Goal: Information Seeking & Learning: Learn about a topic

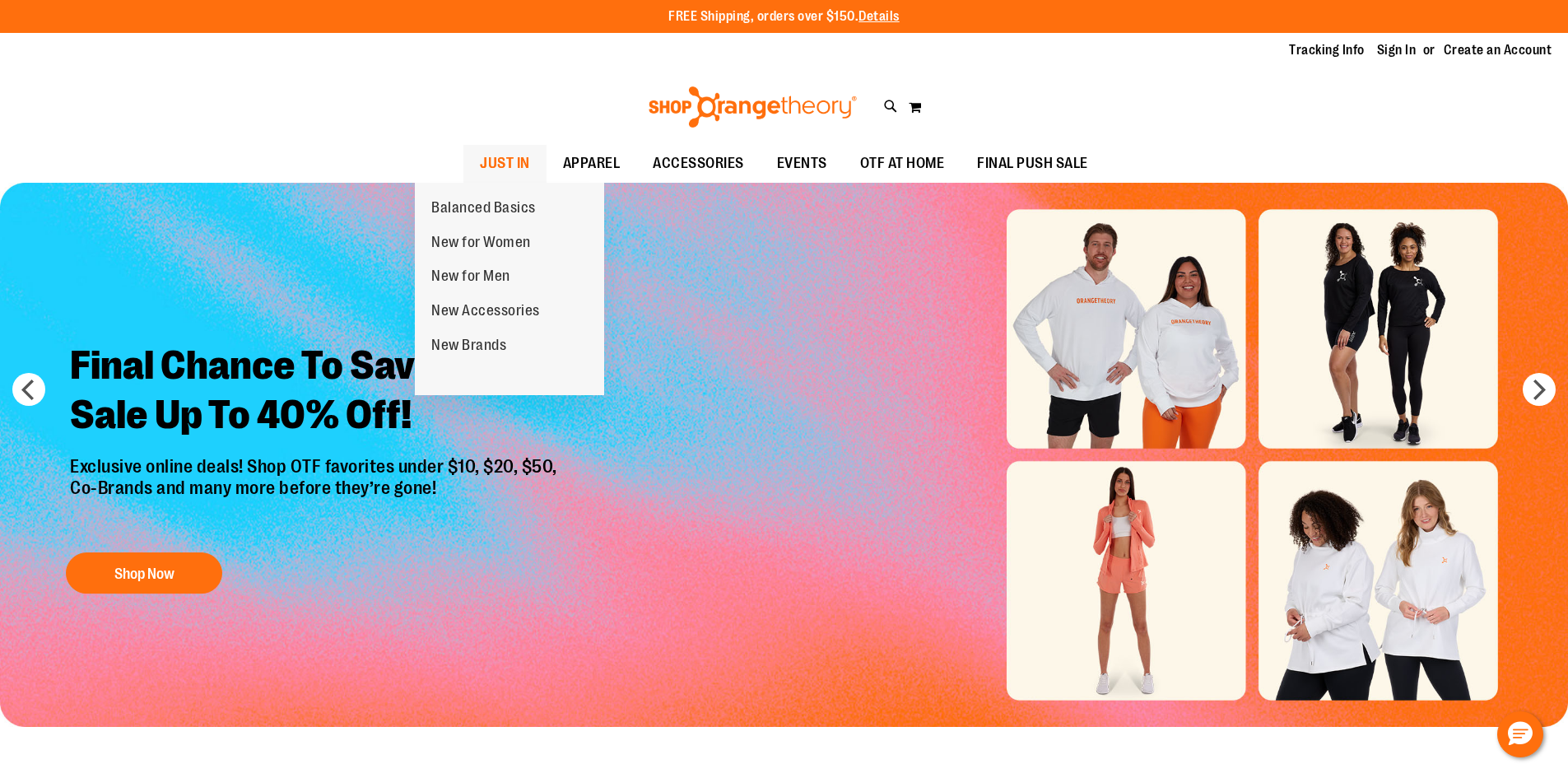
type input "**********"
click at [480, 158] on span "JUST IN" at bounding box center [504, 163] width 51 height 37
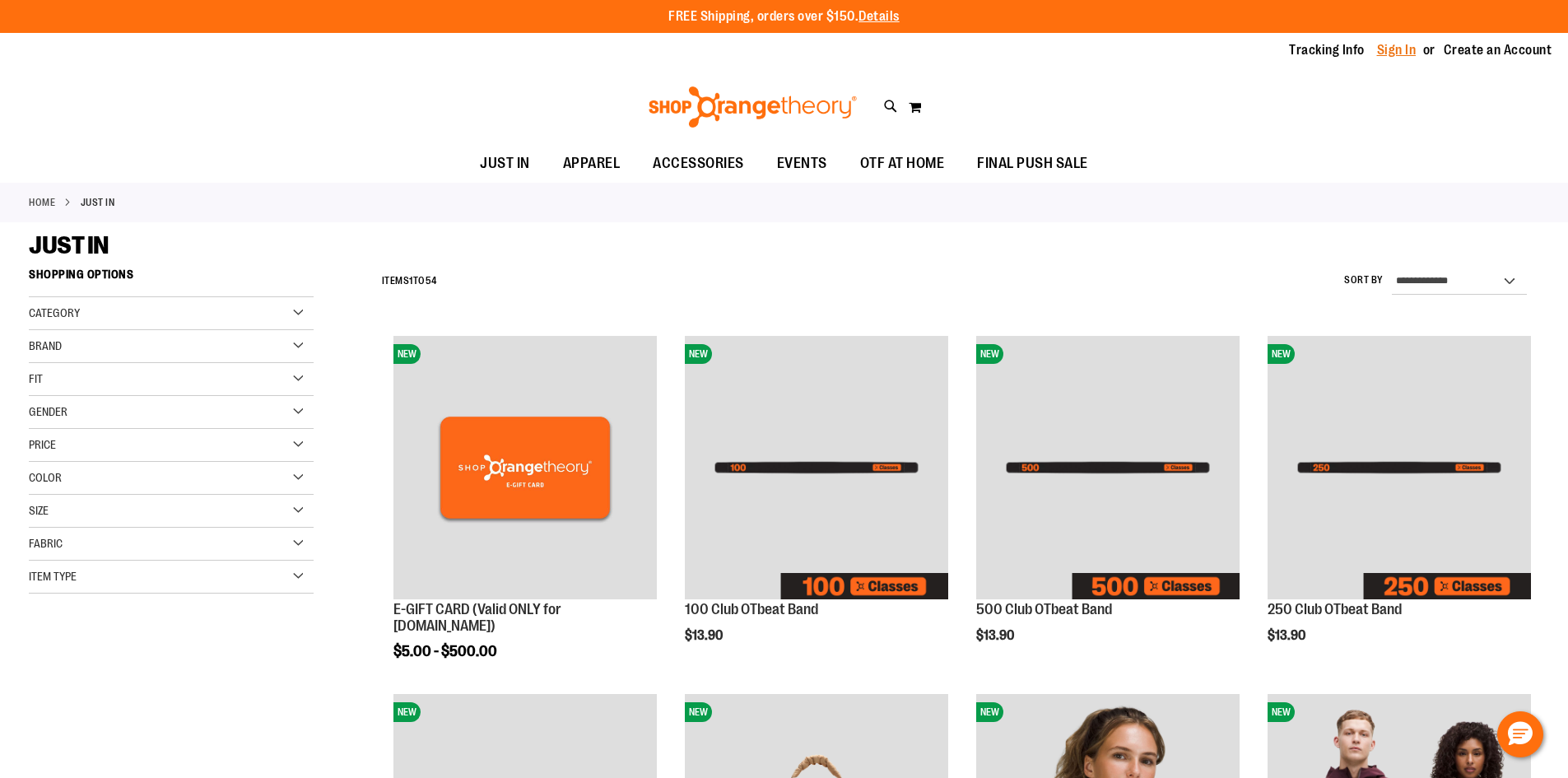
type input "**********"
click at [1384, 52] on link "Sign In" at bounding box center [1397, 51] width 40 height 18
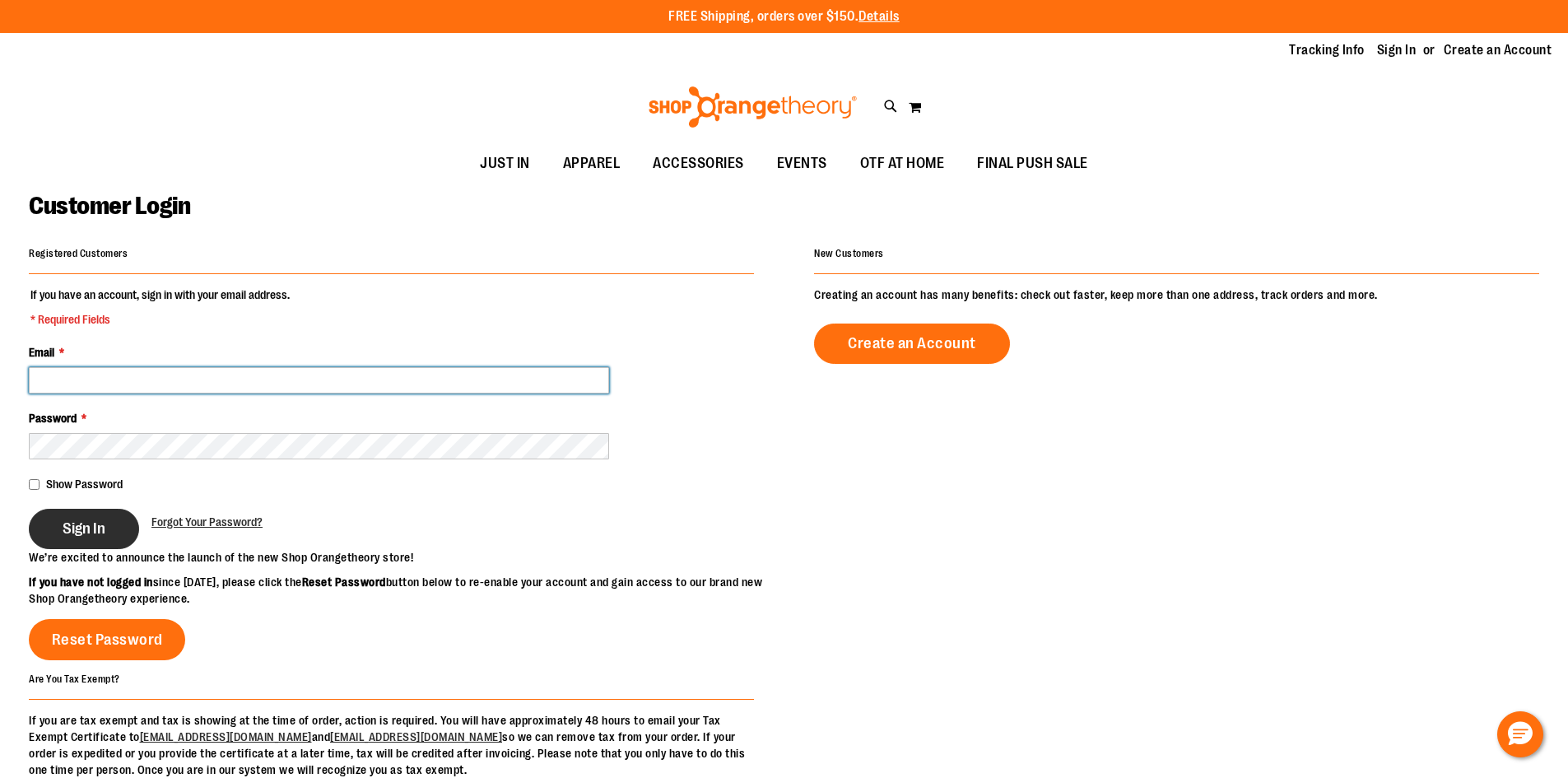
type input "**********"
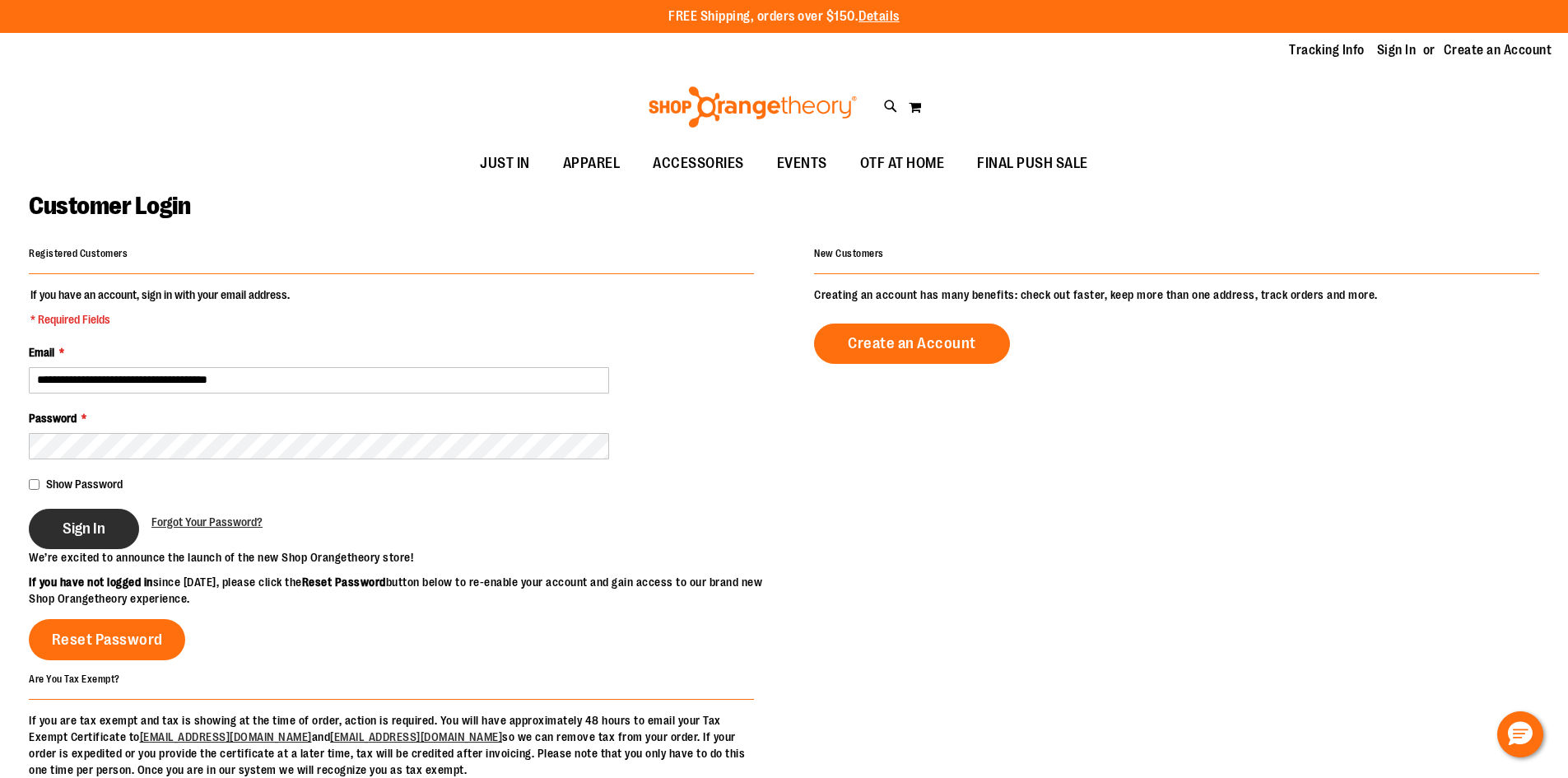
type input "**********"
click at [108, 541] on button "Sign In" at bounding box center [83, 528] width 110 height 41
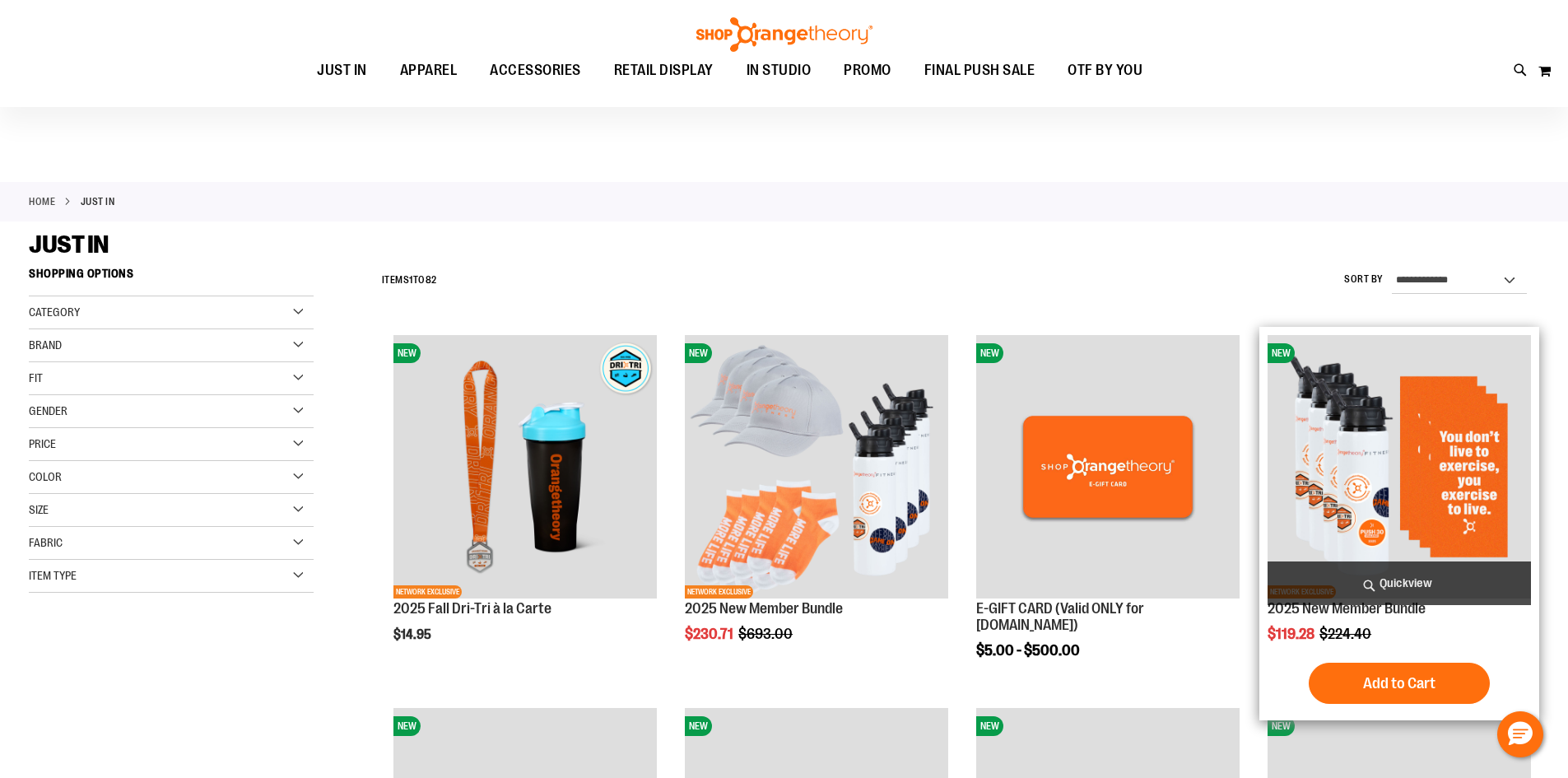
scroll to position [82, 0]
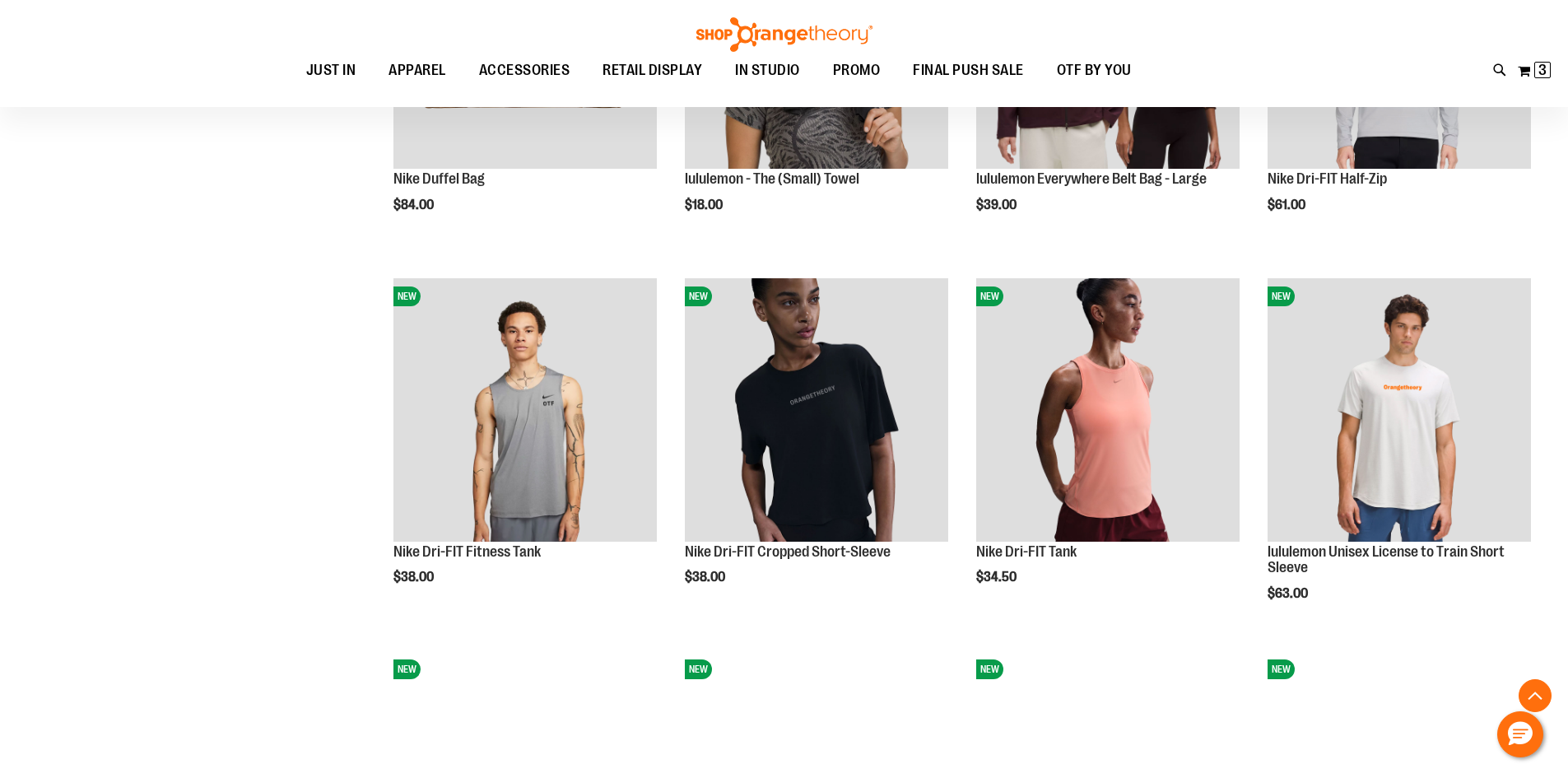
scroll to position [1564, 0]
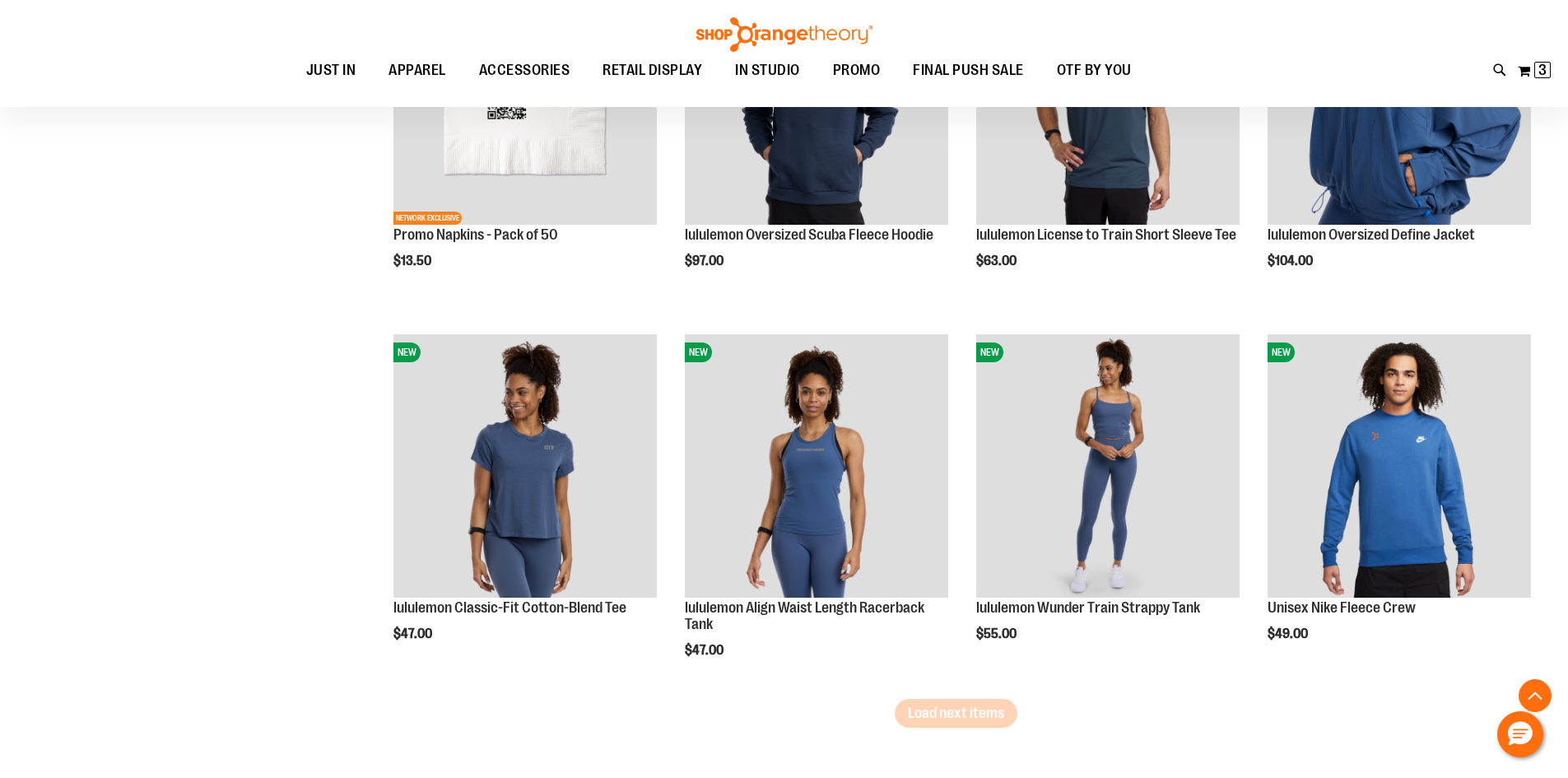
scroll to position [3046, 0]
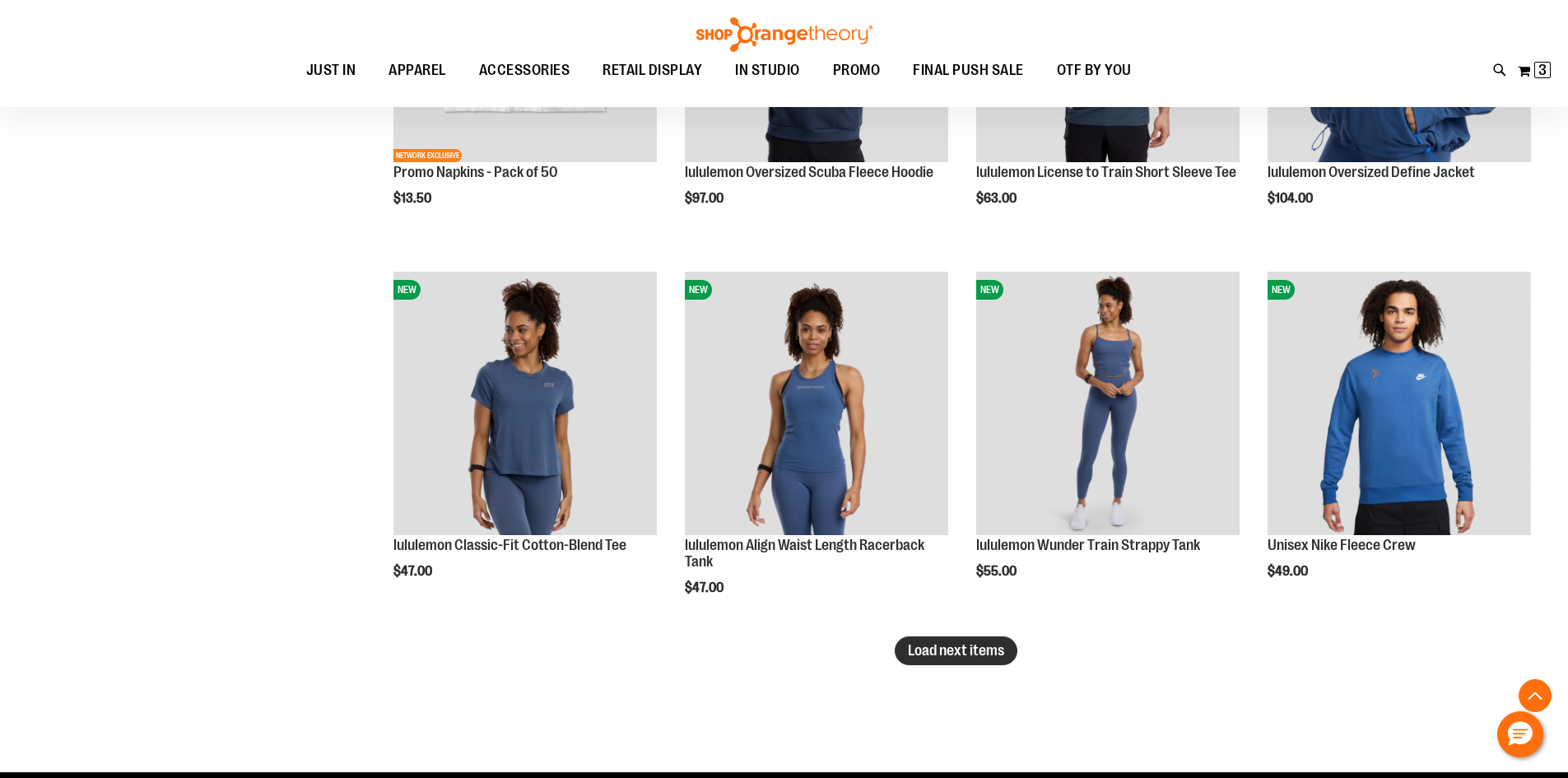
type input "**********"
click at [927, 658] on button "Load next items" at bounding box center [956, 650] width 123 height 29
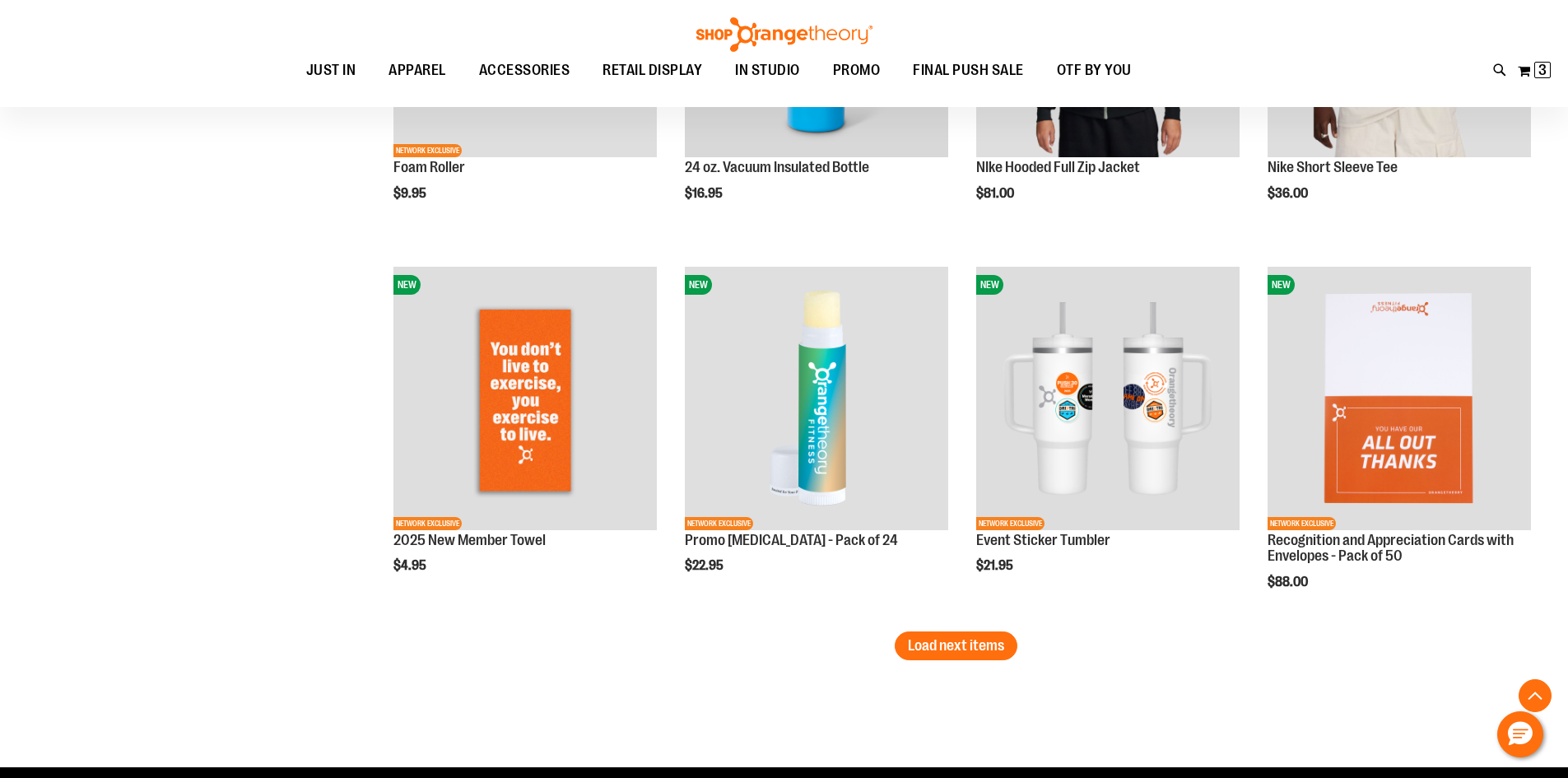
scroll to position [4198, 0]
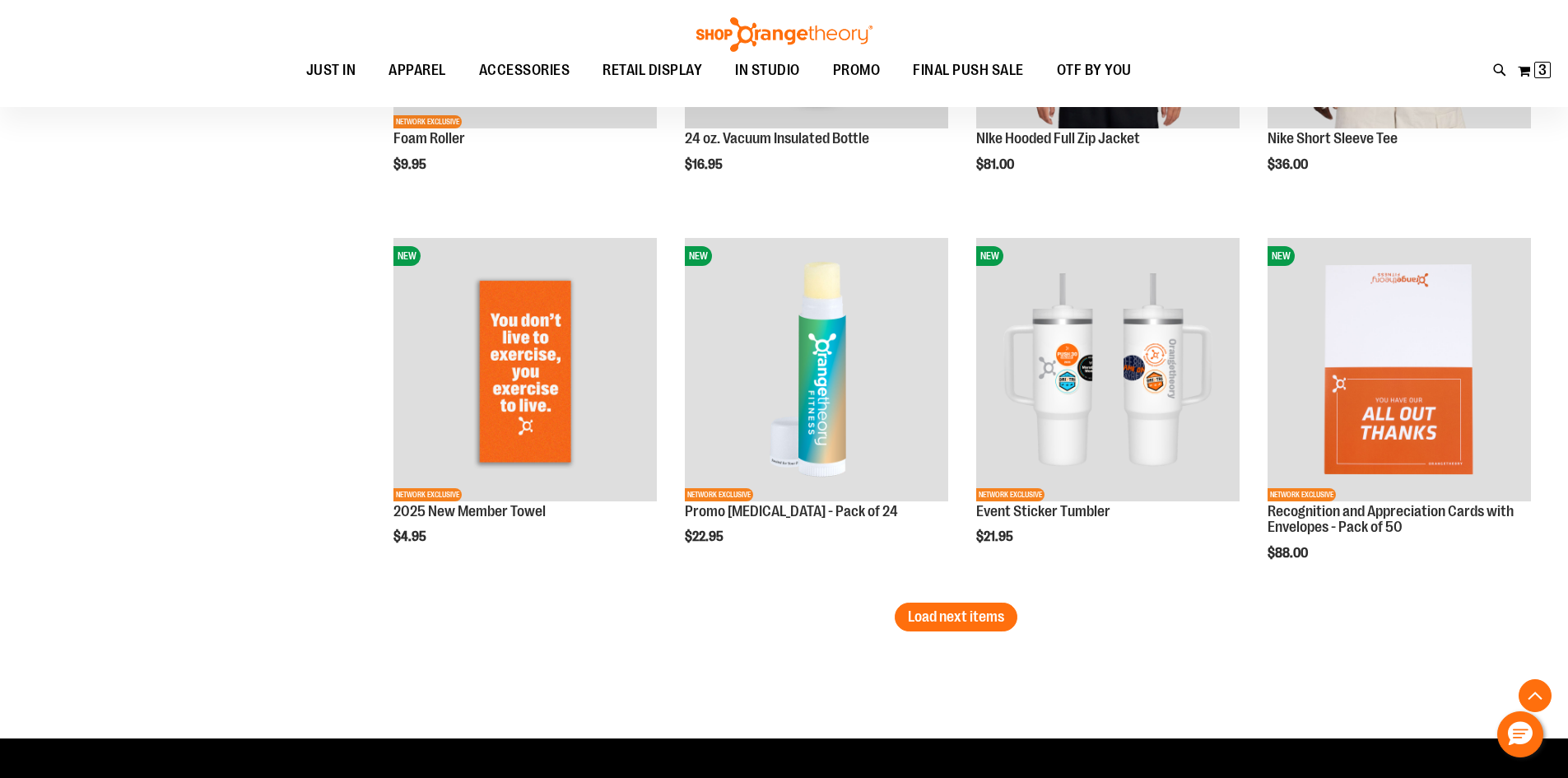
click at [976, 615] on span "Load next items" at bounding box center [955, 616] width 96 height 17
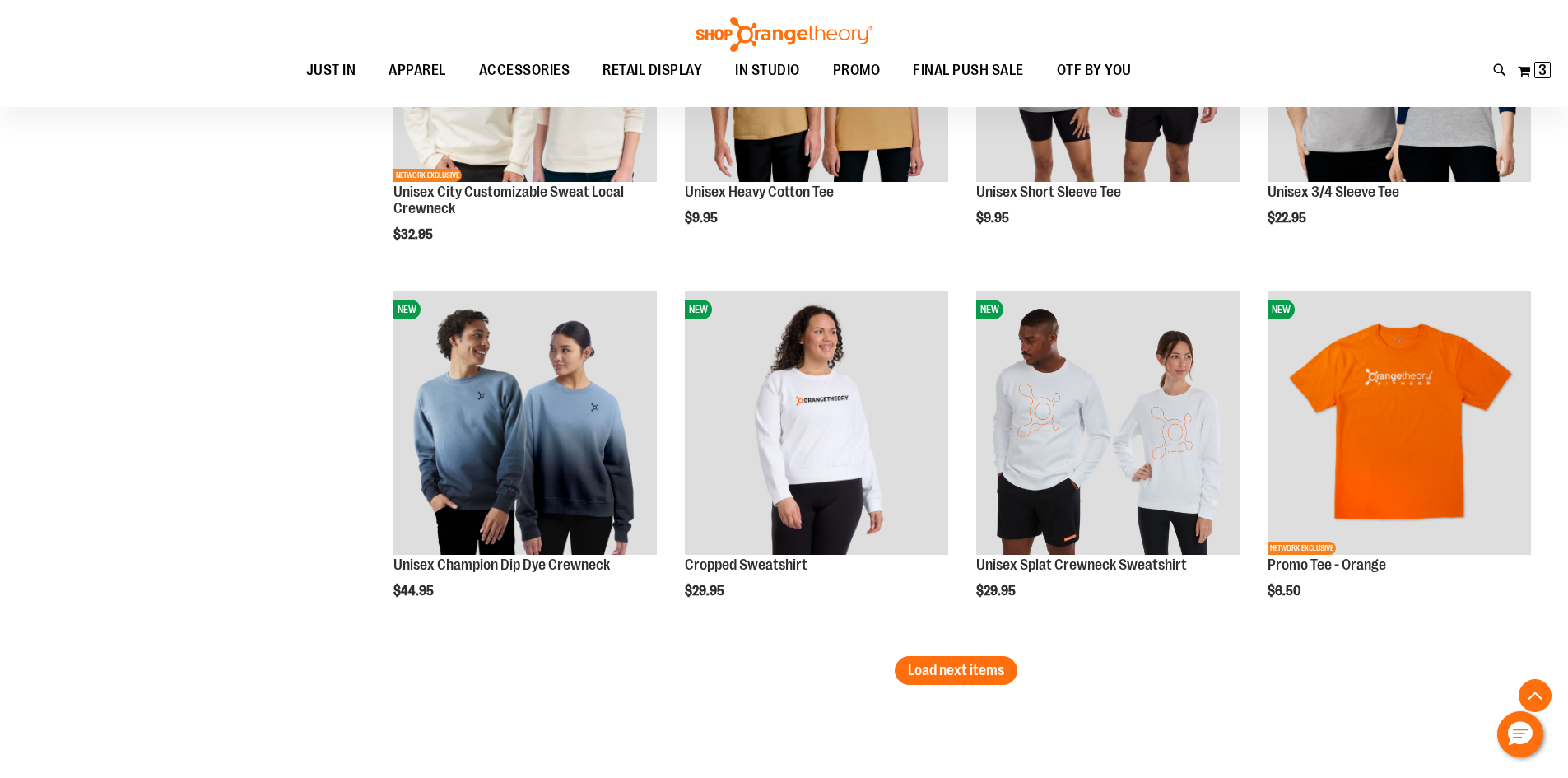
scroll to position [5350, 0]
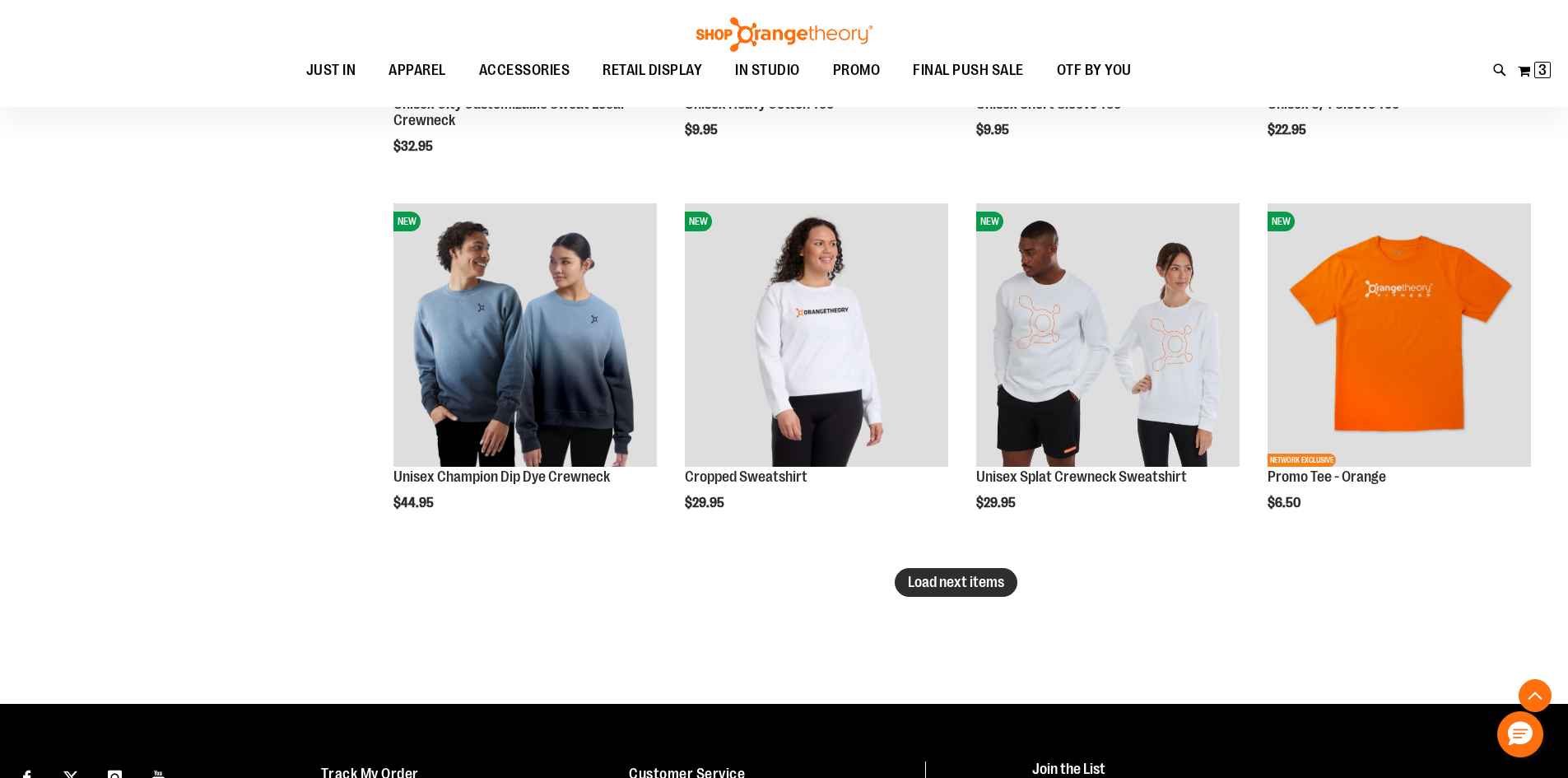
click at [993, 576] on span "Load next items" at bounding box center [955, 582] width 96 height 17
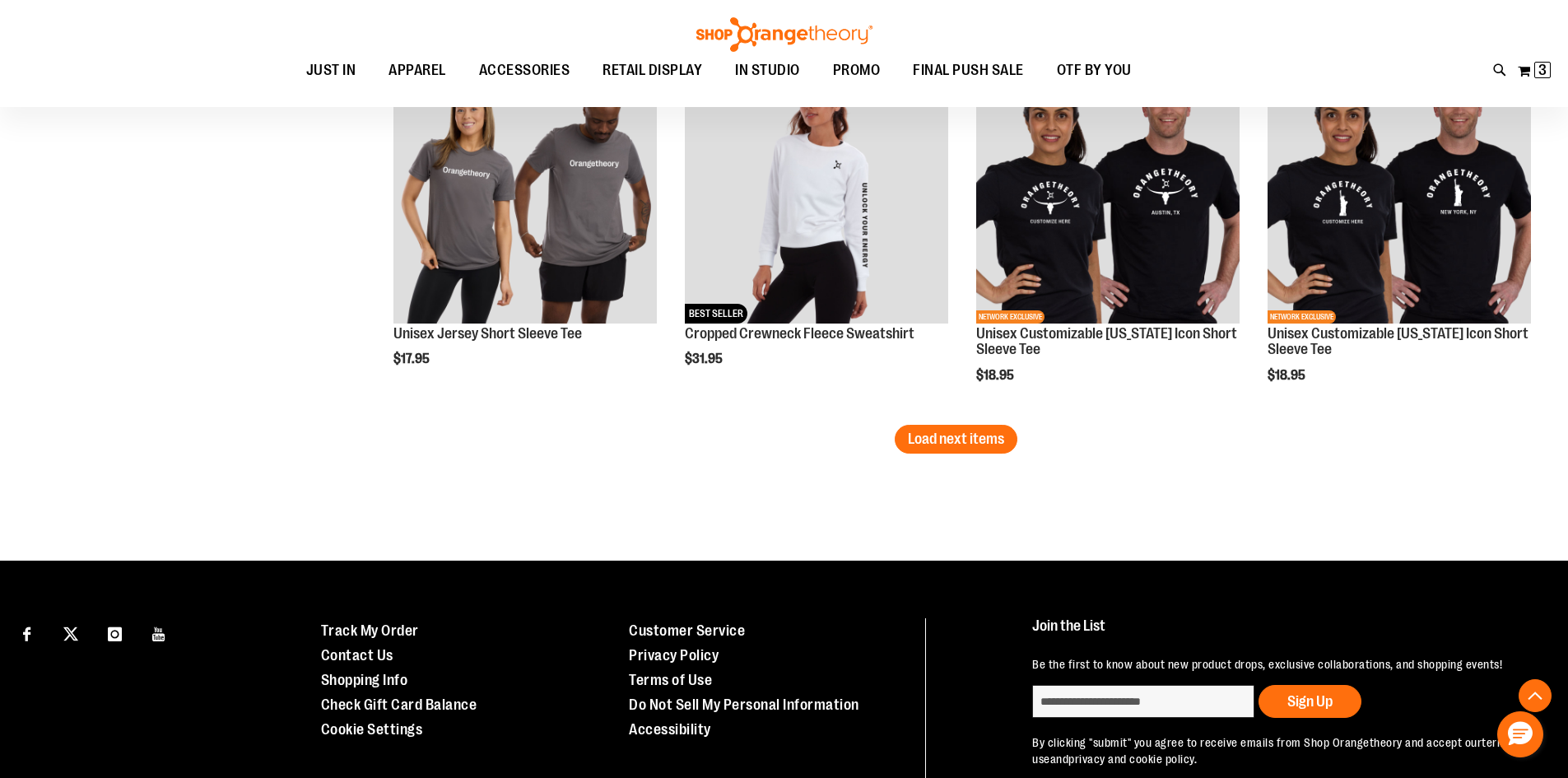
scroll to position [6502, 0]
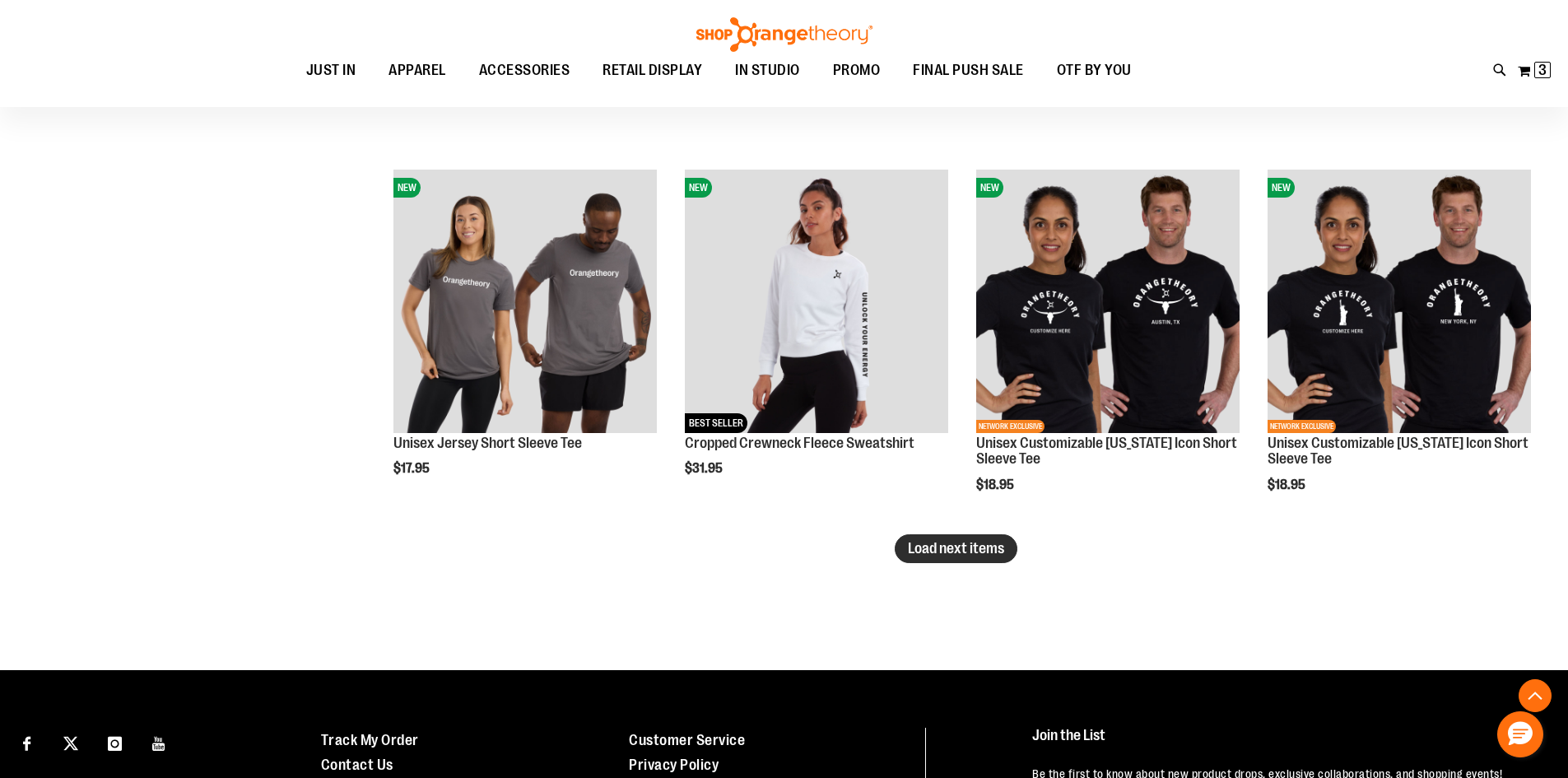
click at [972, 549] on span "Load next items" at bounding box center [955, 548] width 96 height 17
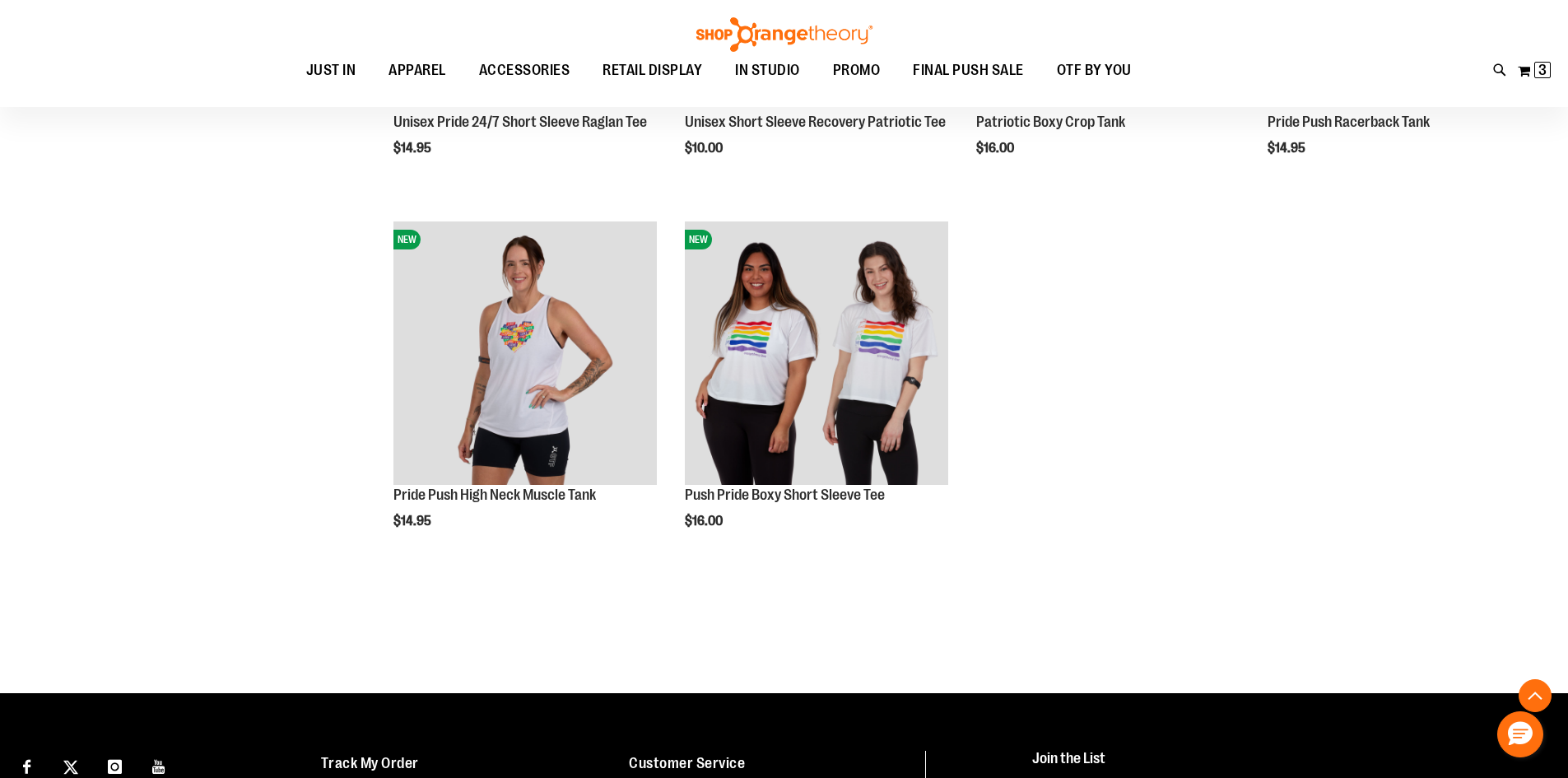
scroll to position [7573, 0]
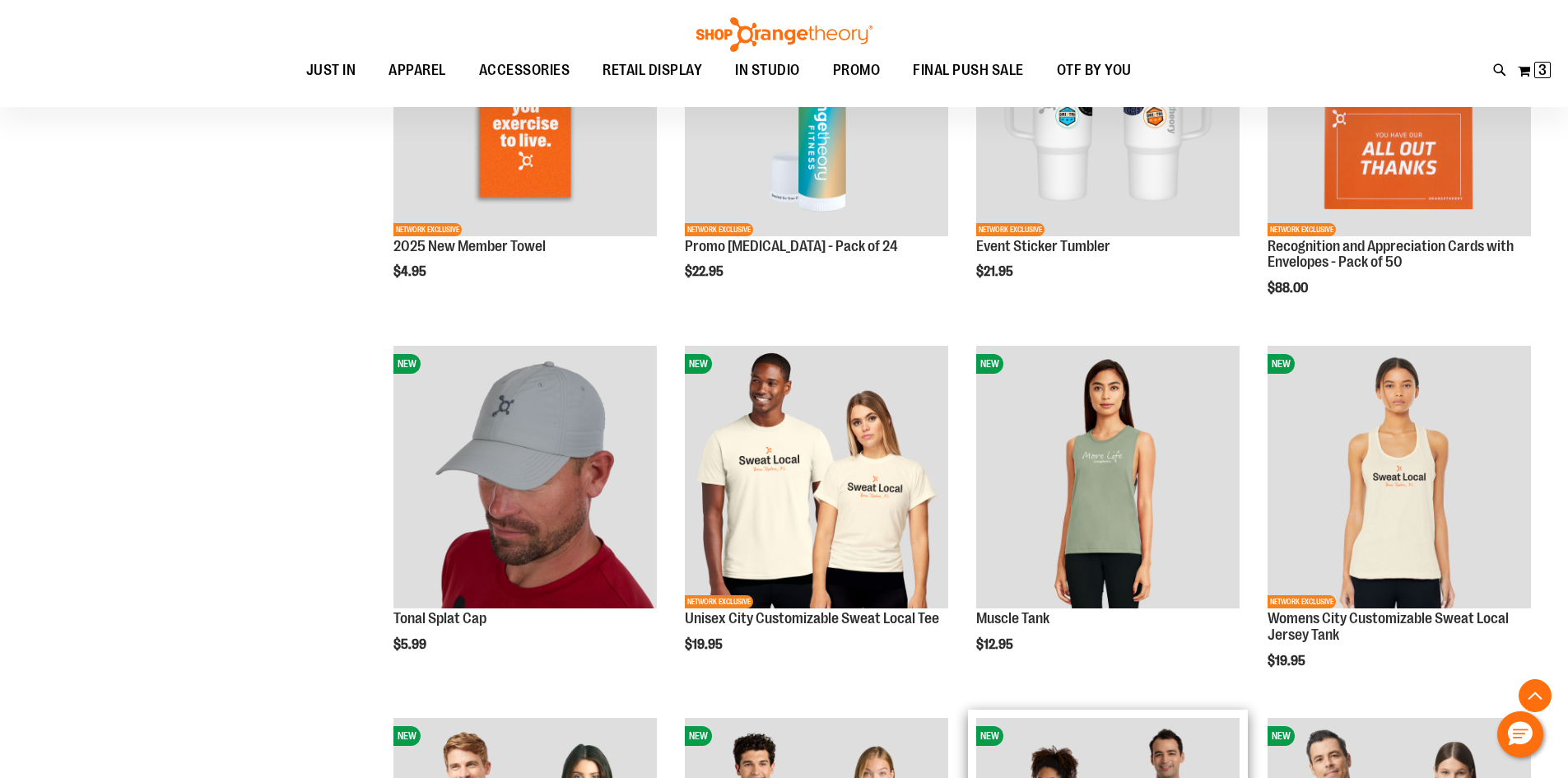
scroll to position [4363, 0]
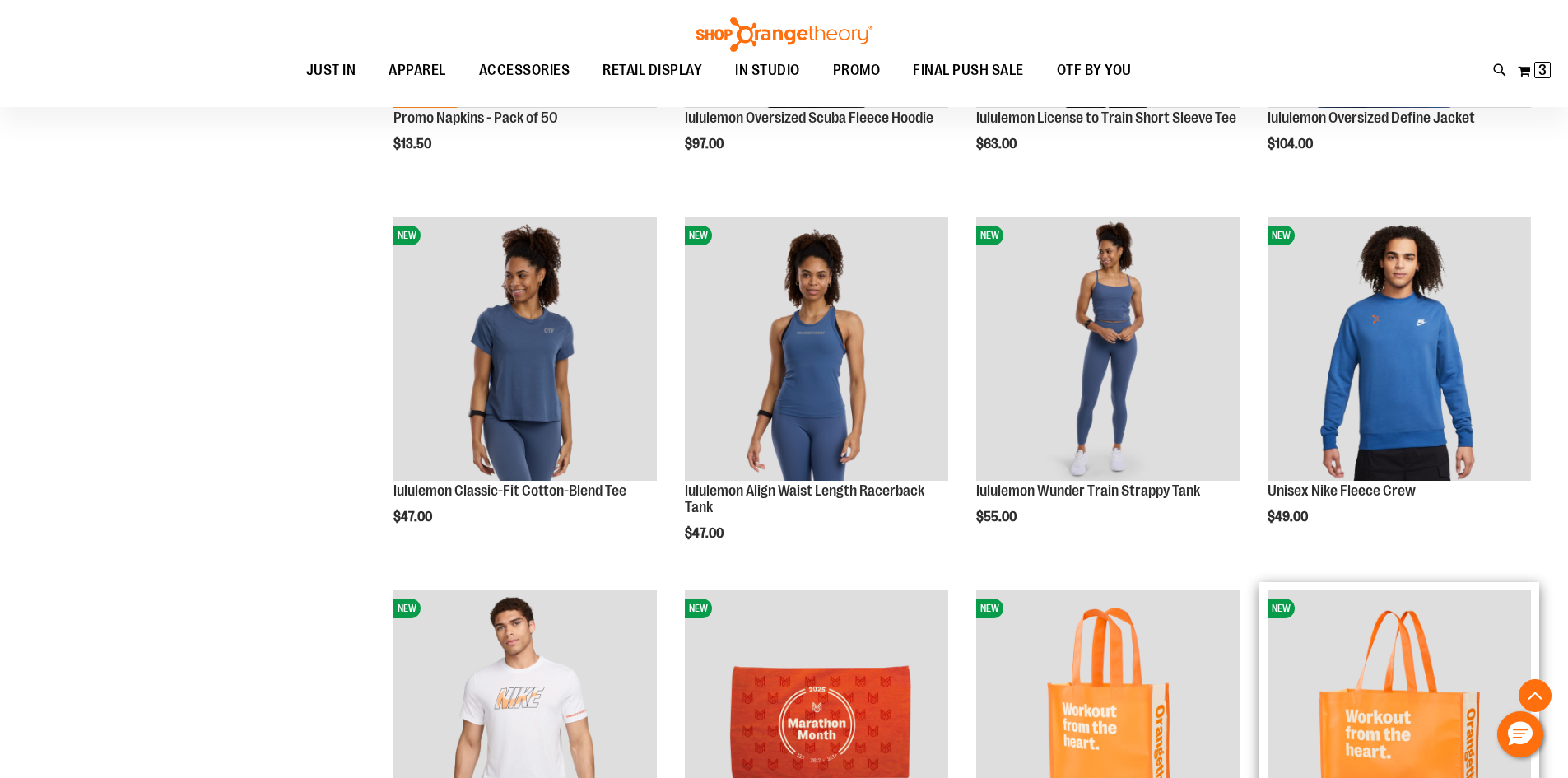
scroll to position [2963, 0]
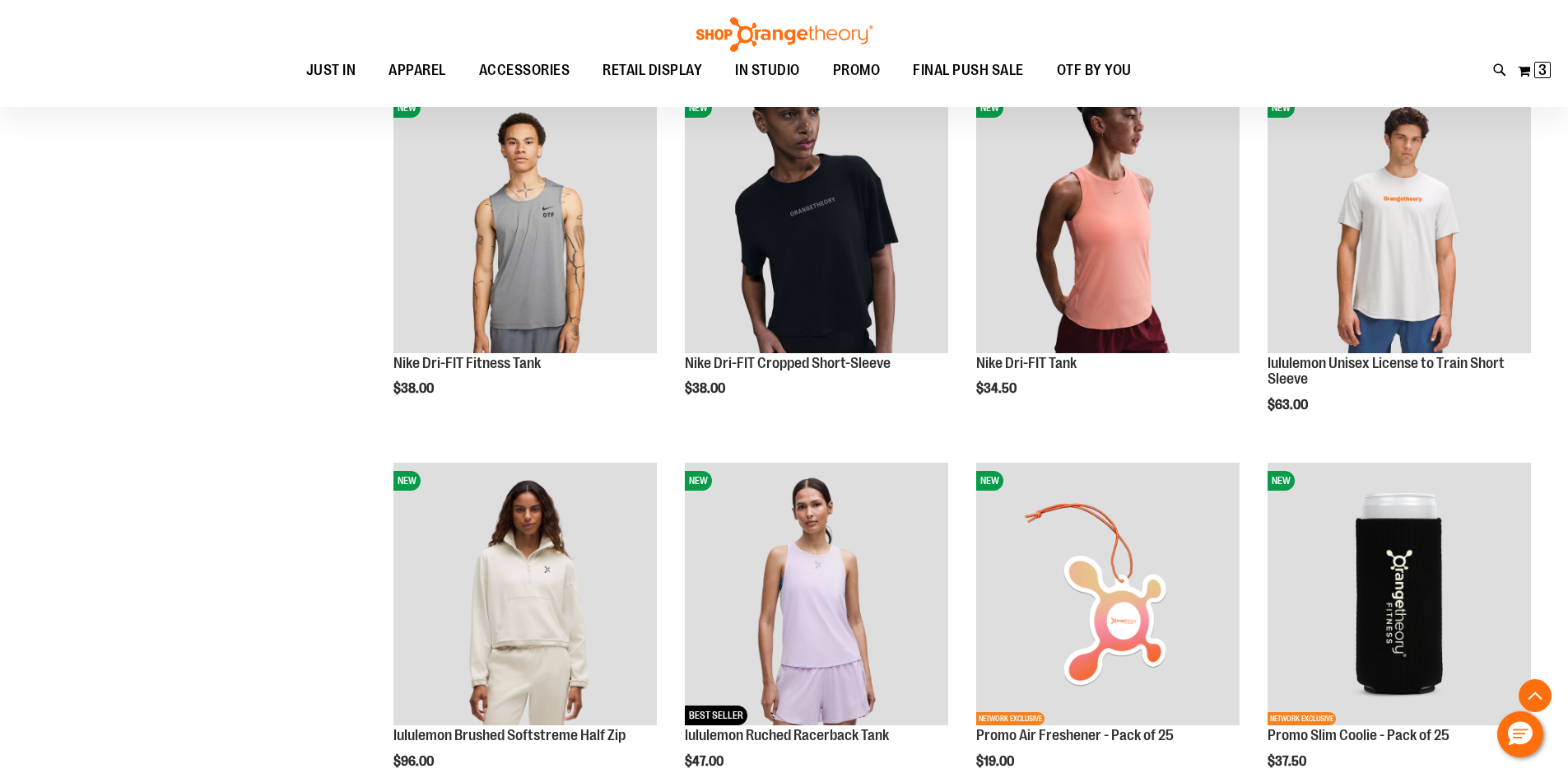
scroll to position [1728, 0]
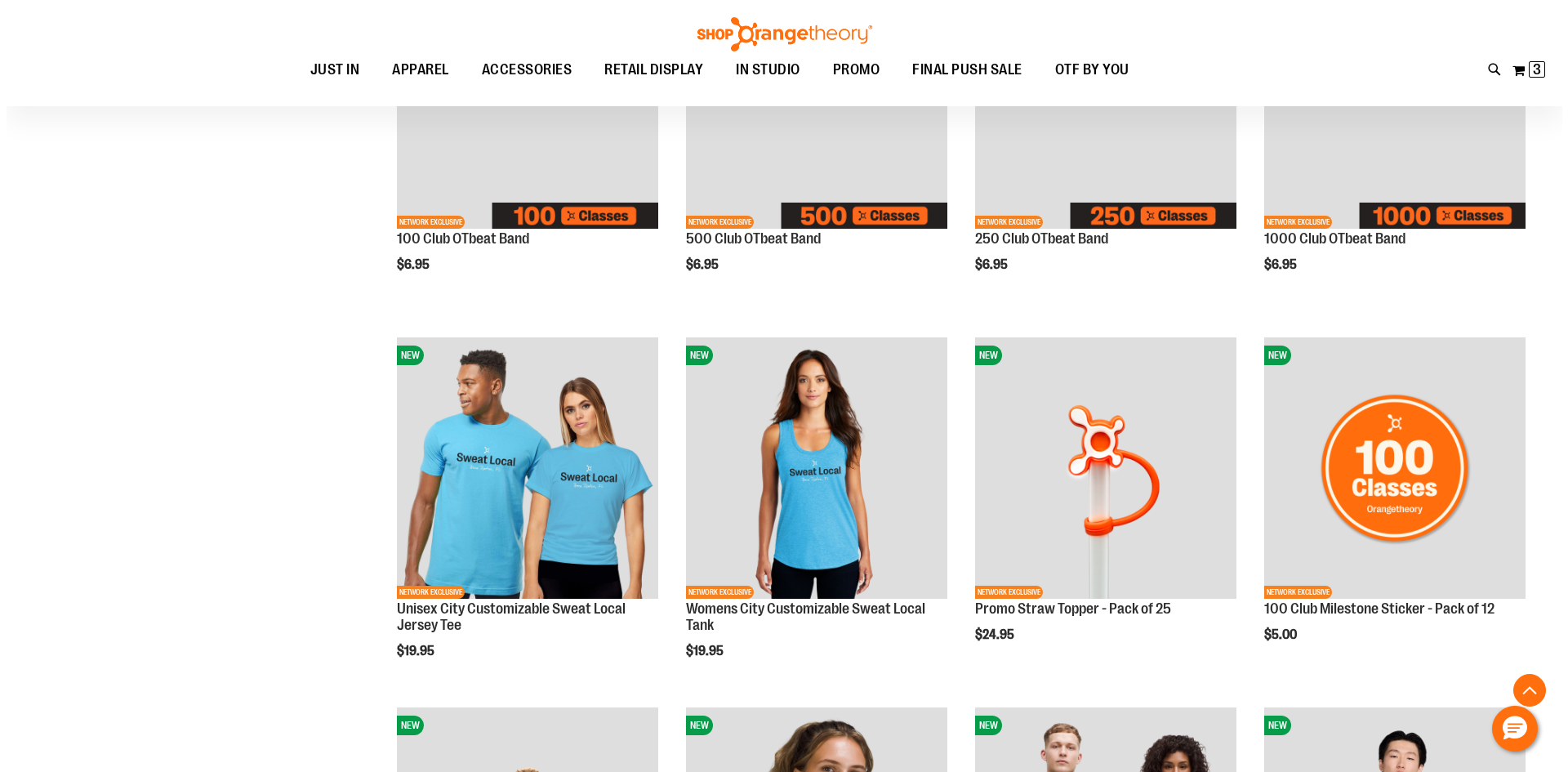
scroll to position [653, 0]
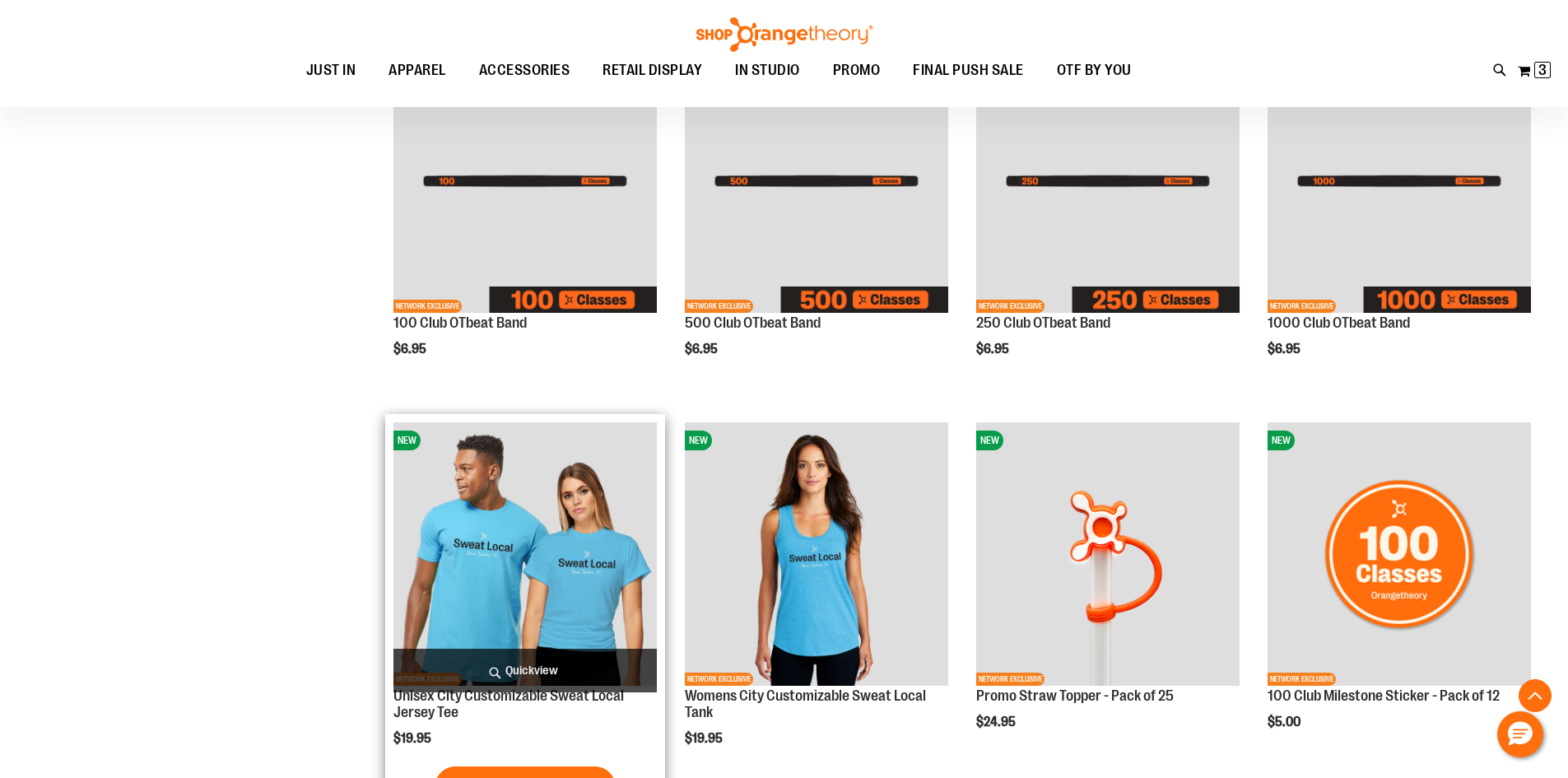
click at [587, 665] on span "Quickview" at bounding box center [525, 670] width 264 height 44
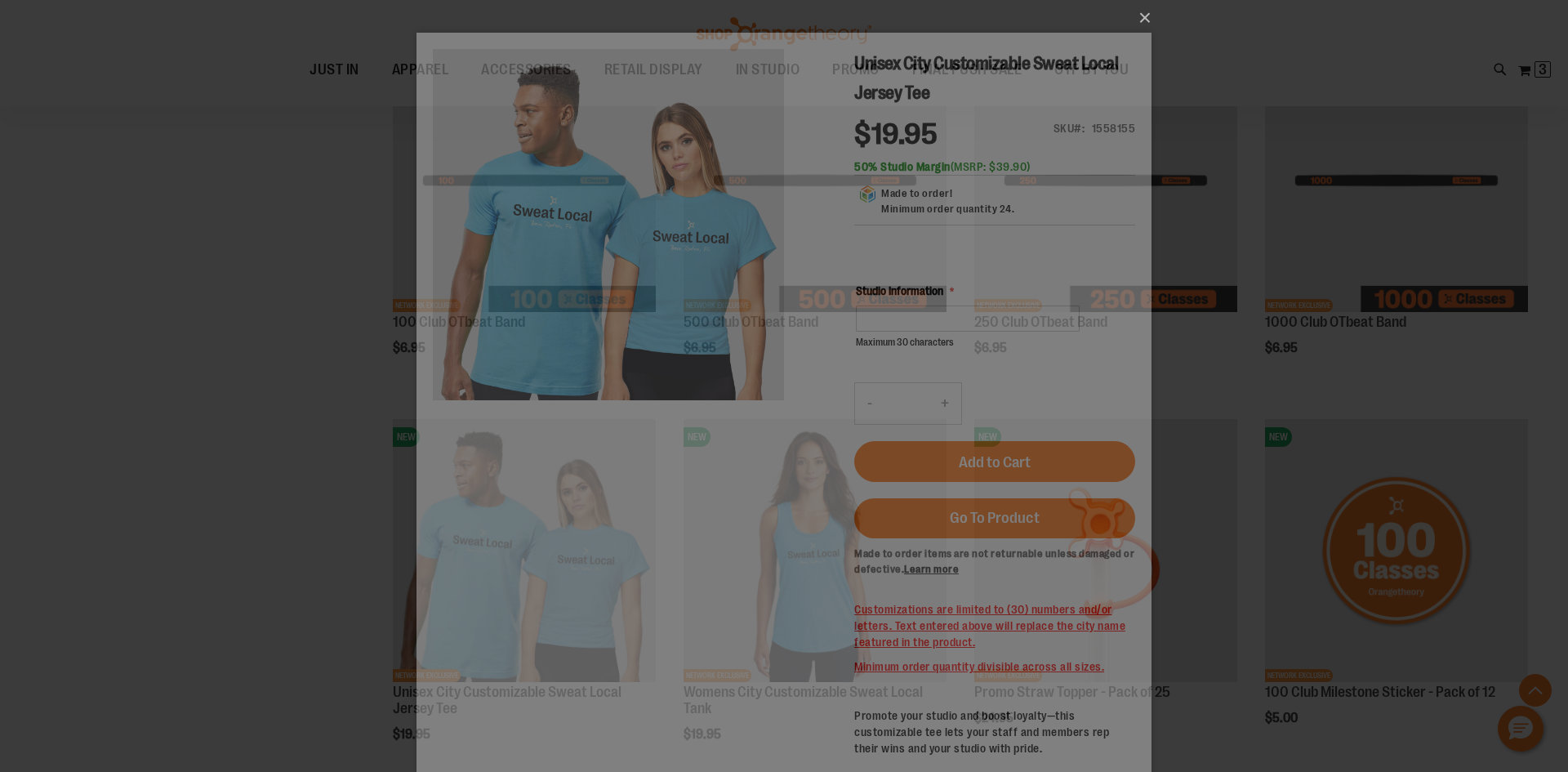
scroll to position [0, 0]
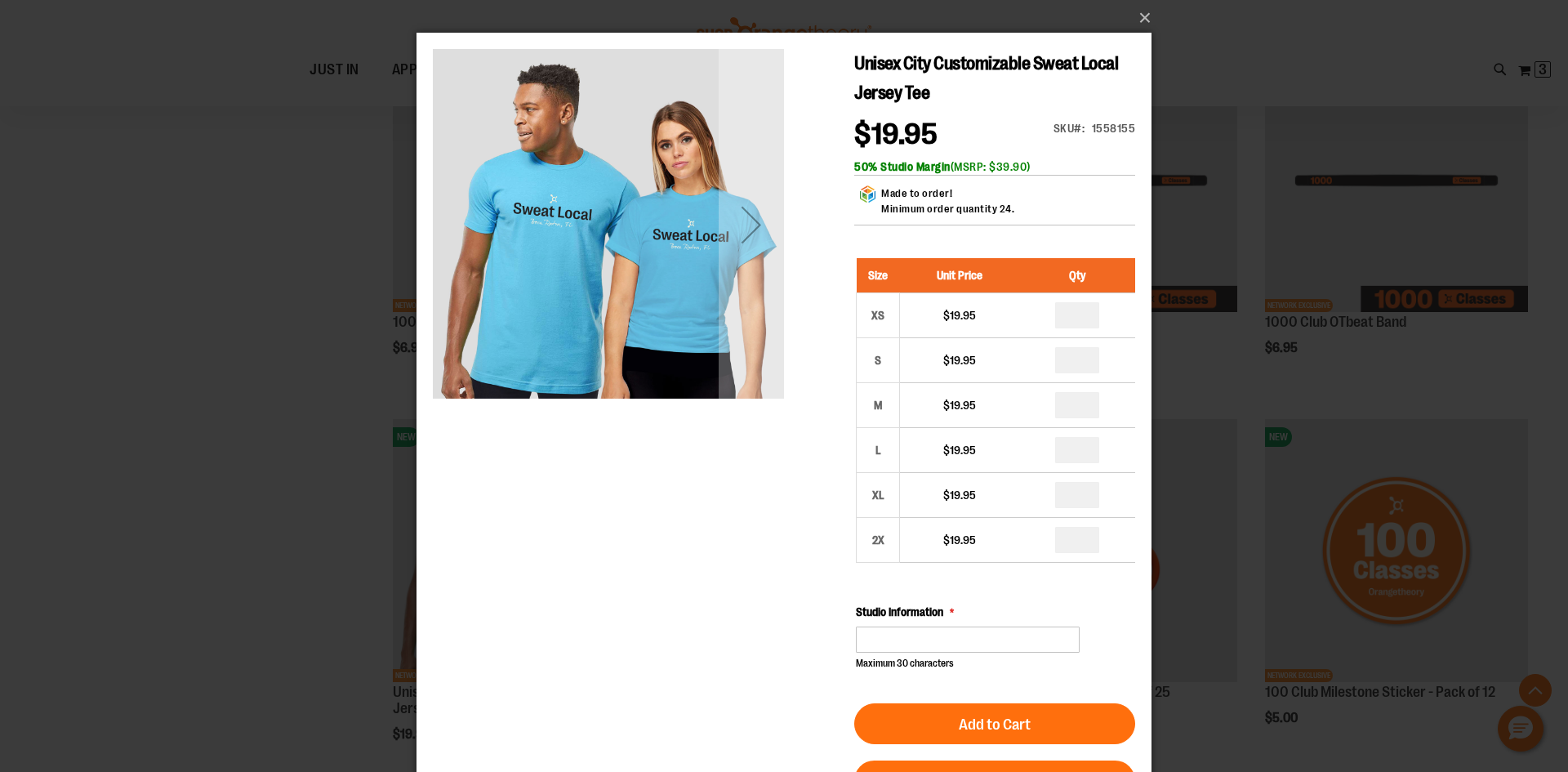
click at [653, 263] on img "carousel" at bounding box center [608, 222] width 351 height 351
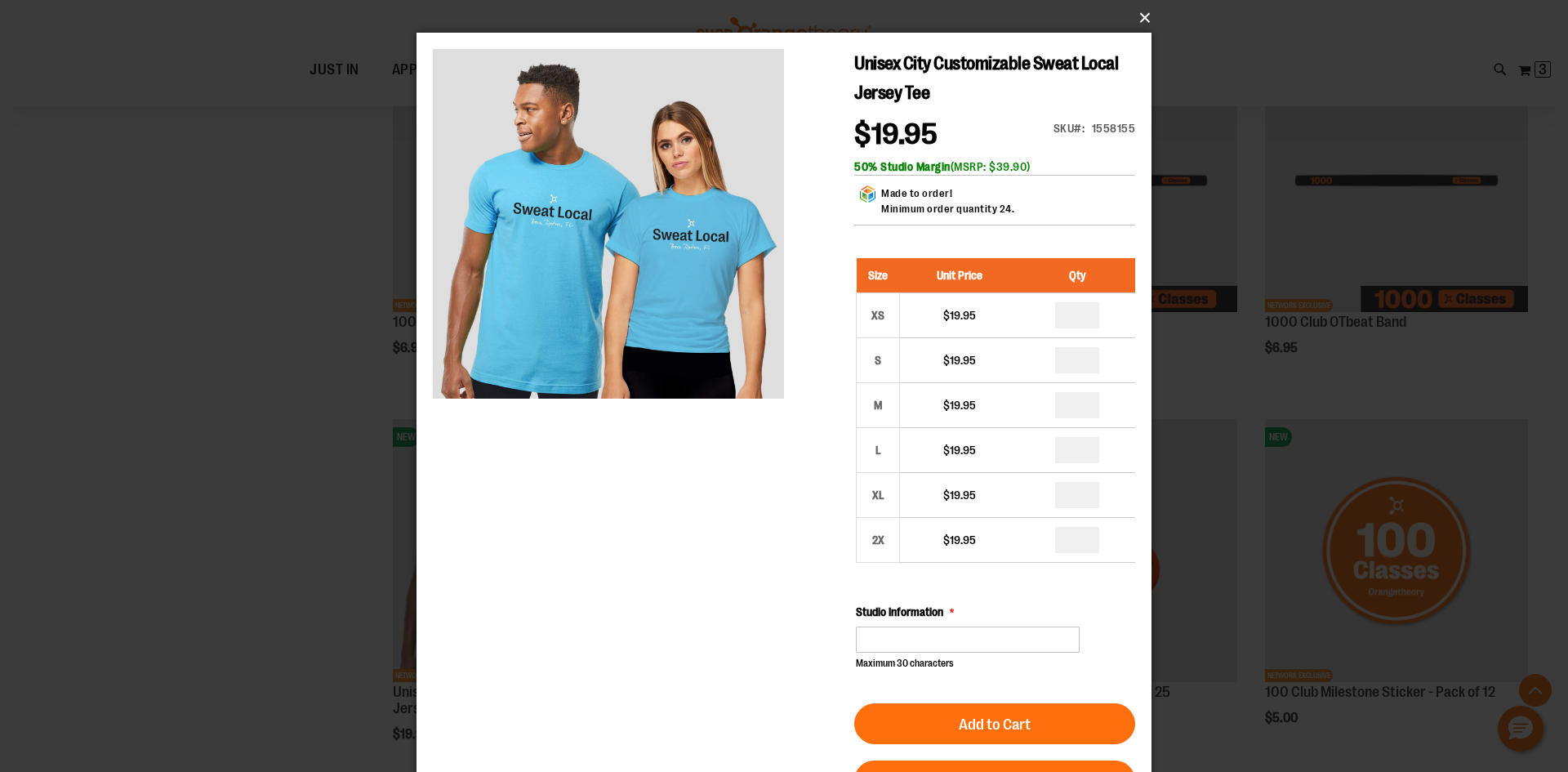
click at [1145, 21] on button "×" at bounding box center [788, 18] width 734 height 36
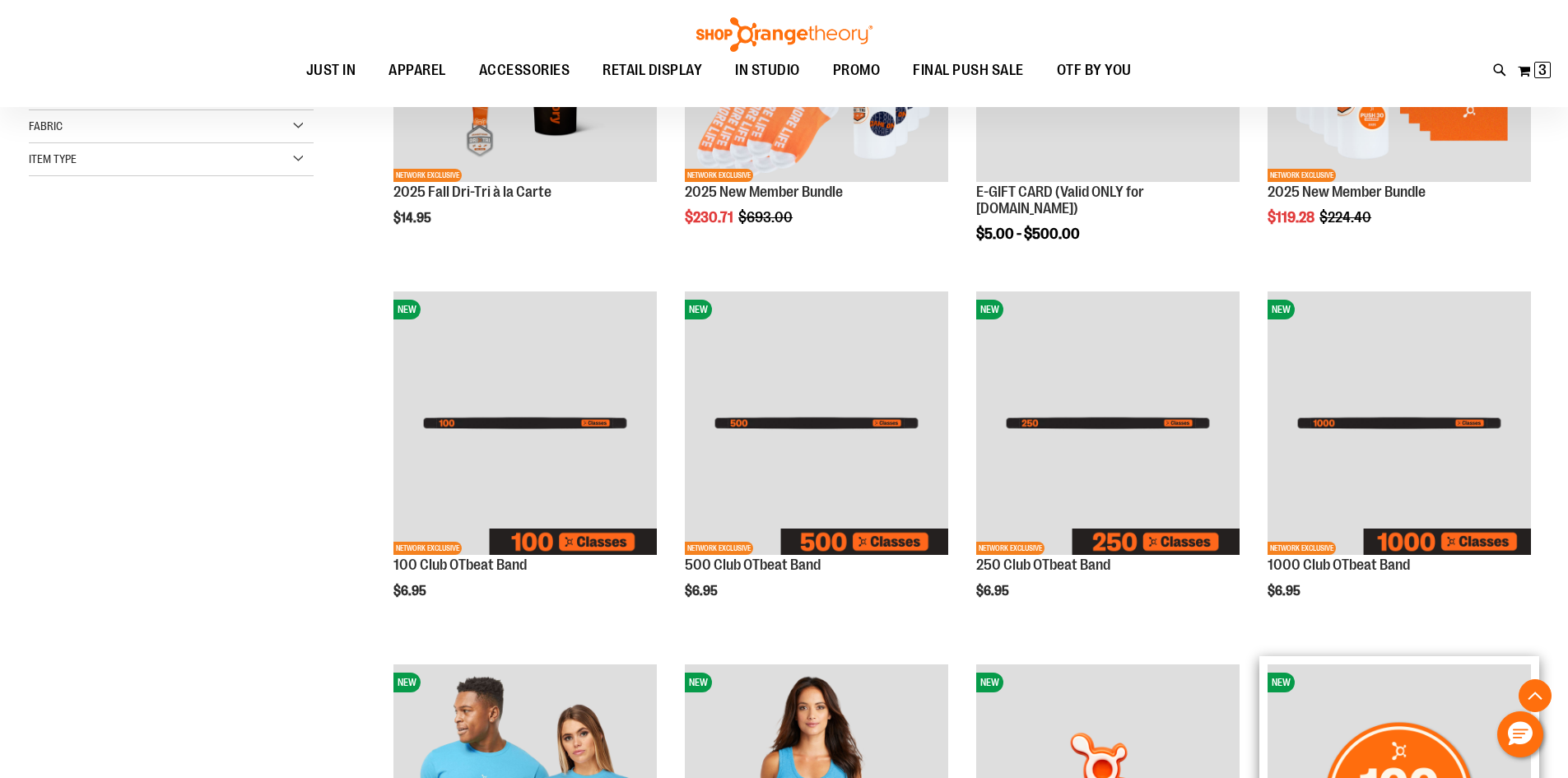
scroll to position [411, 0]
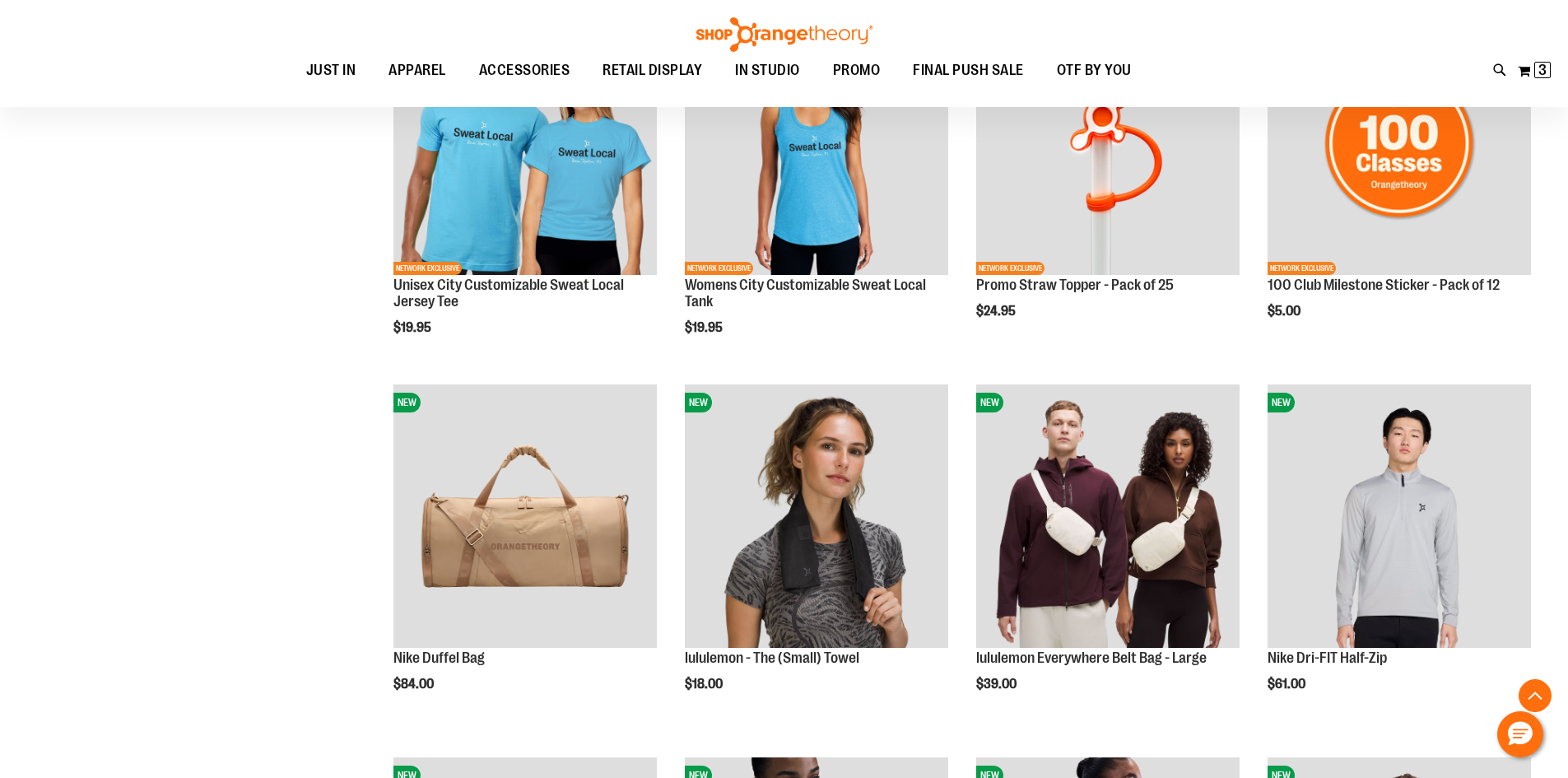
scroll to position [1153, 0]
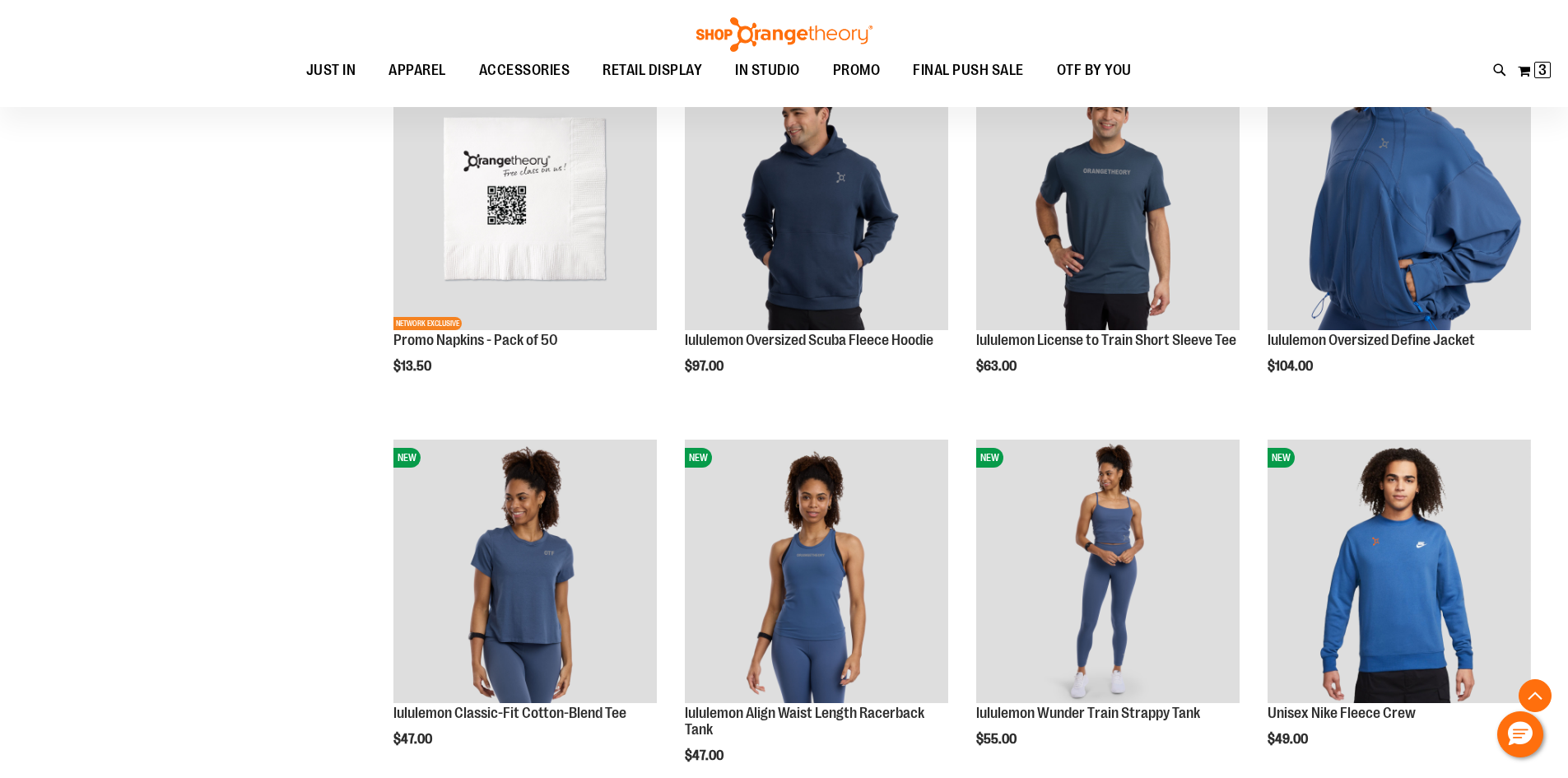
scroll to position [2881, 0]
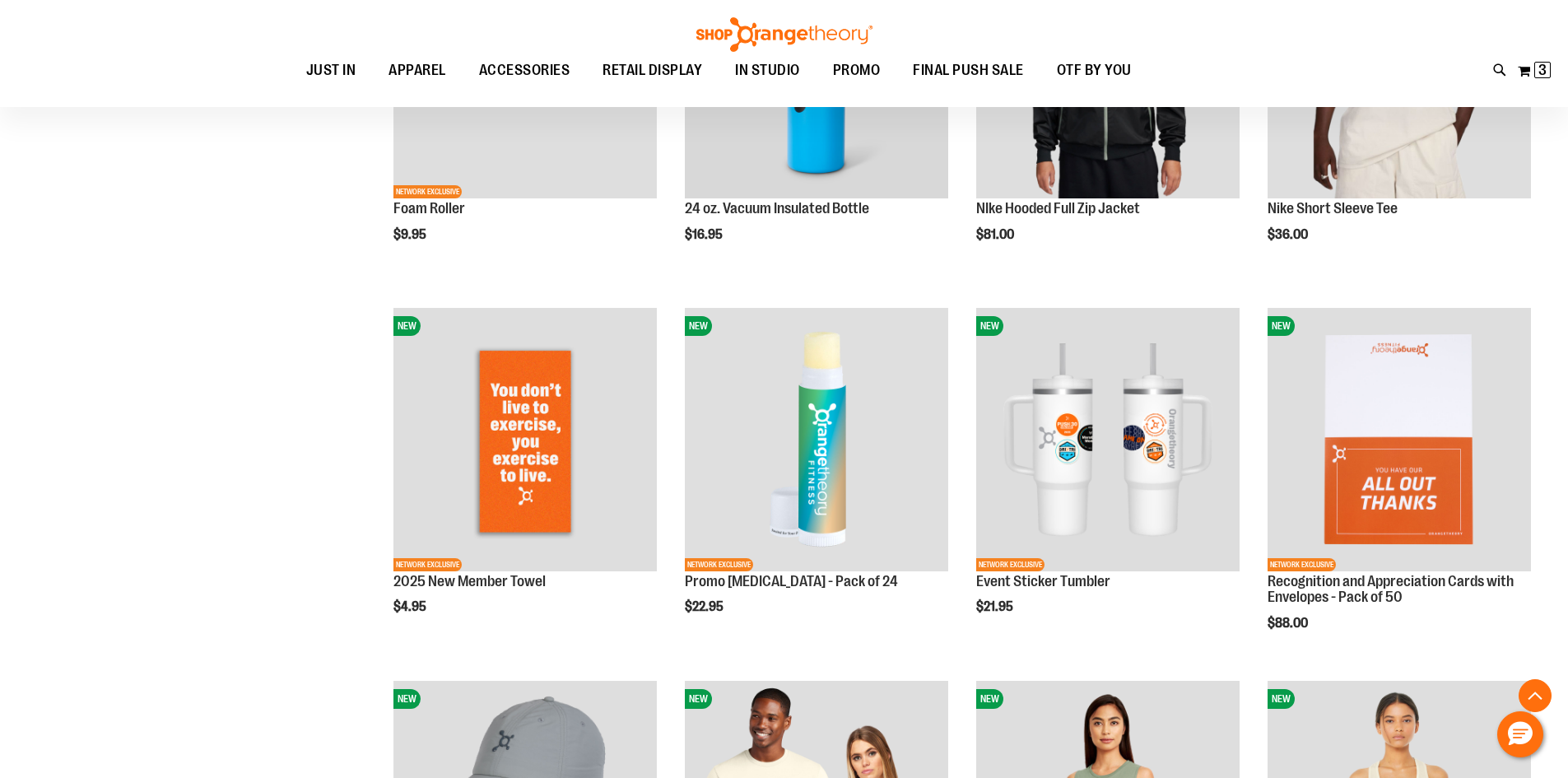
scroll to position [4198, 0]
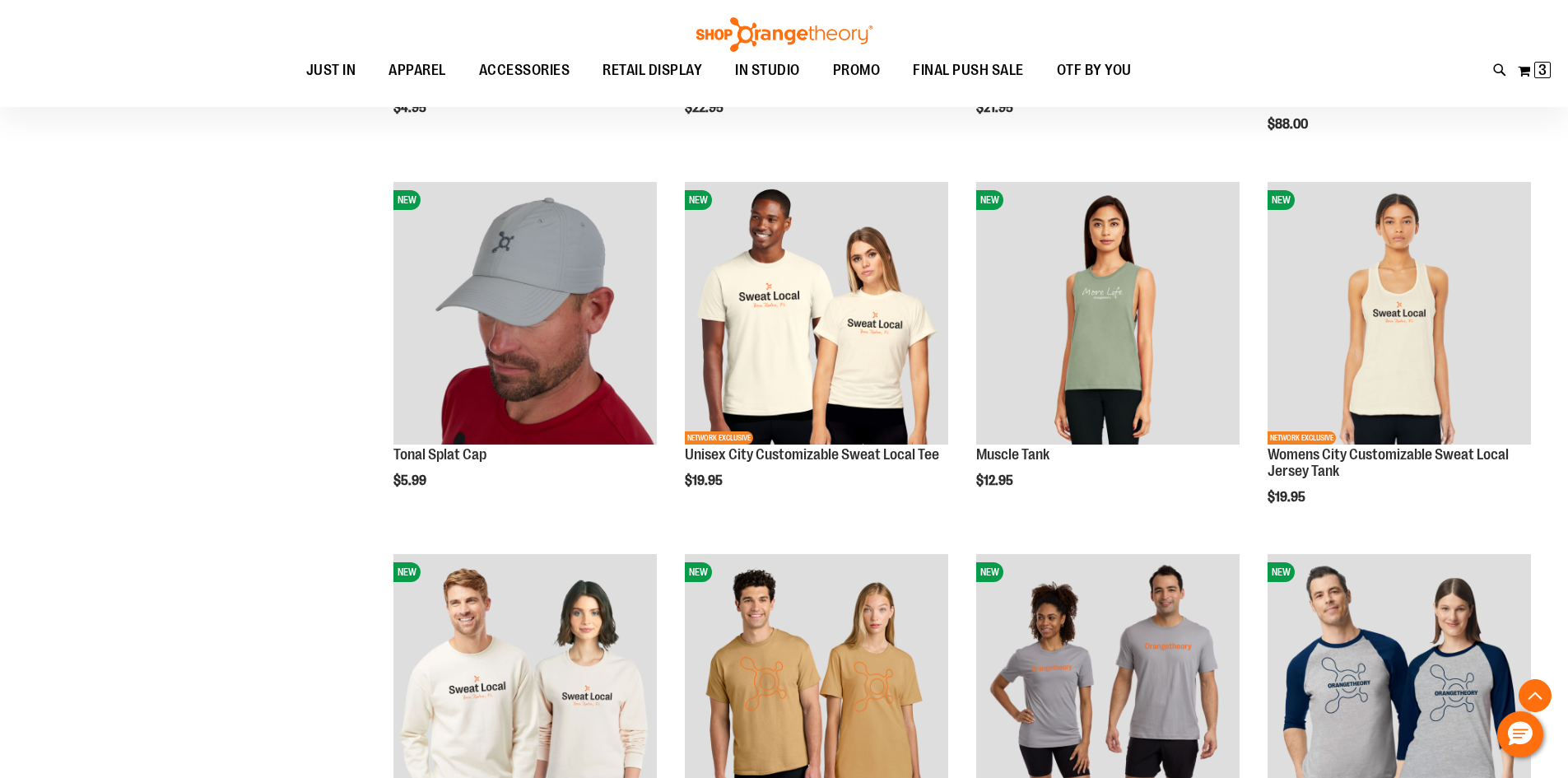
scroll to position [4692, 0]
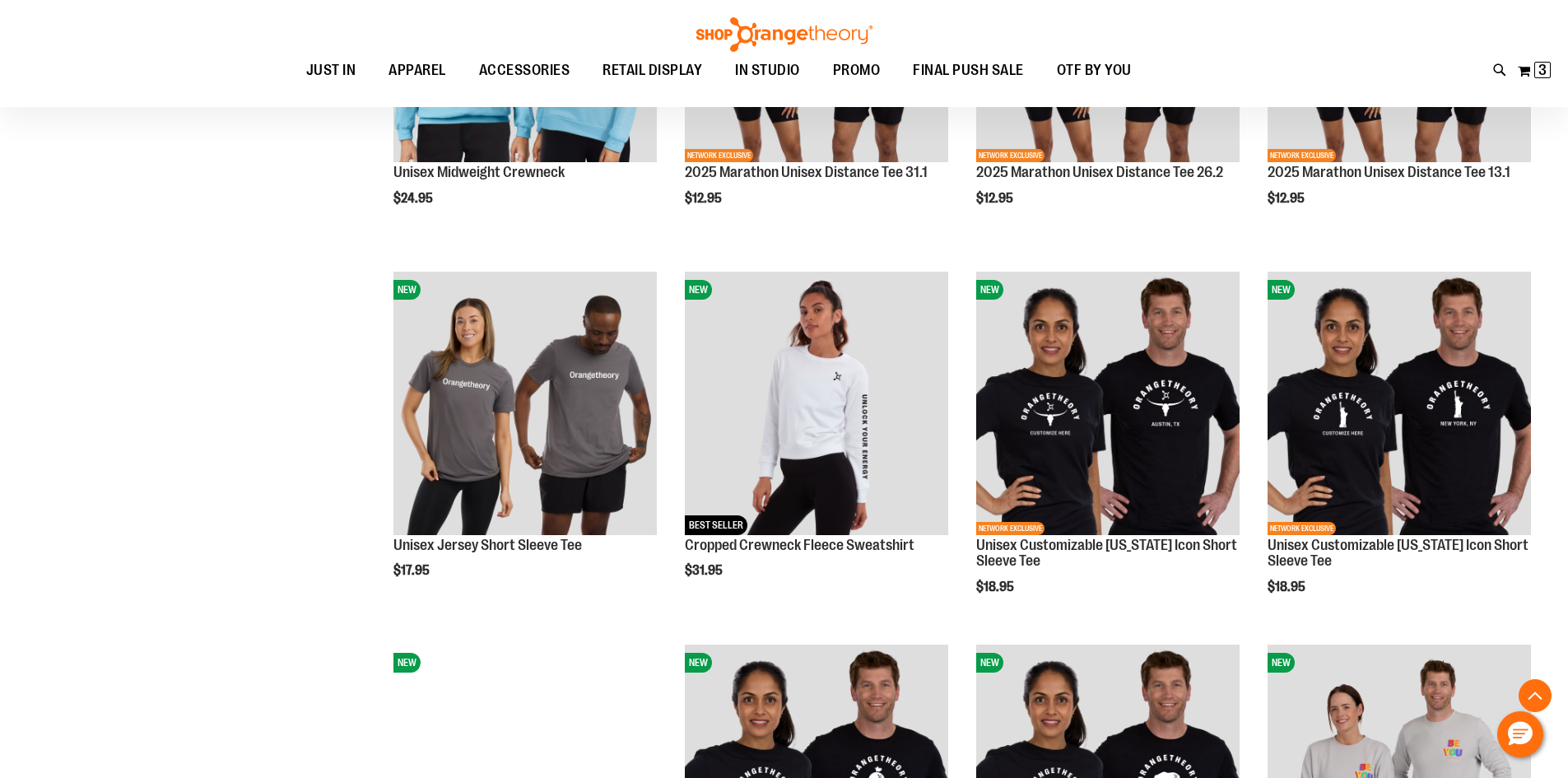
scroll to position [6420, 0]
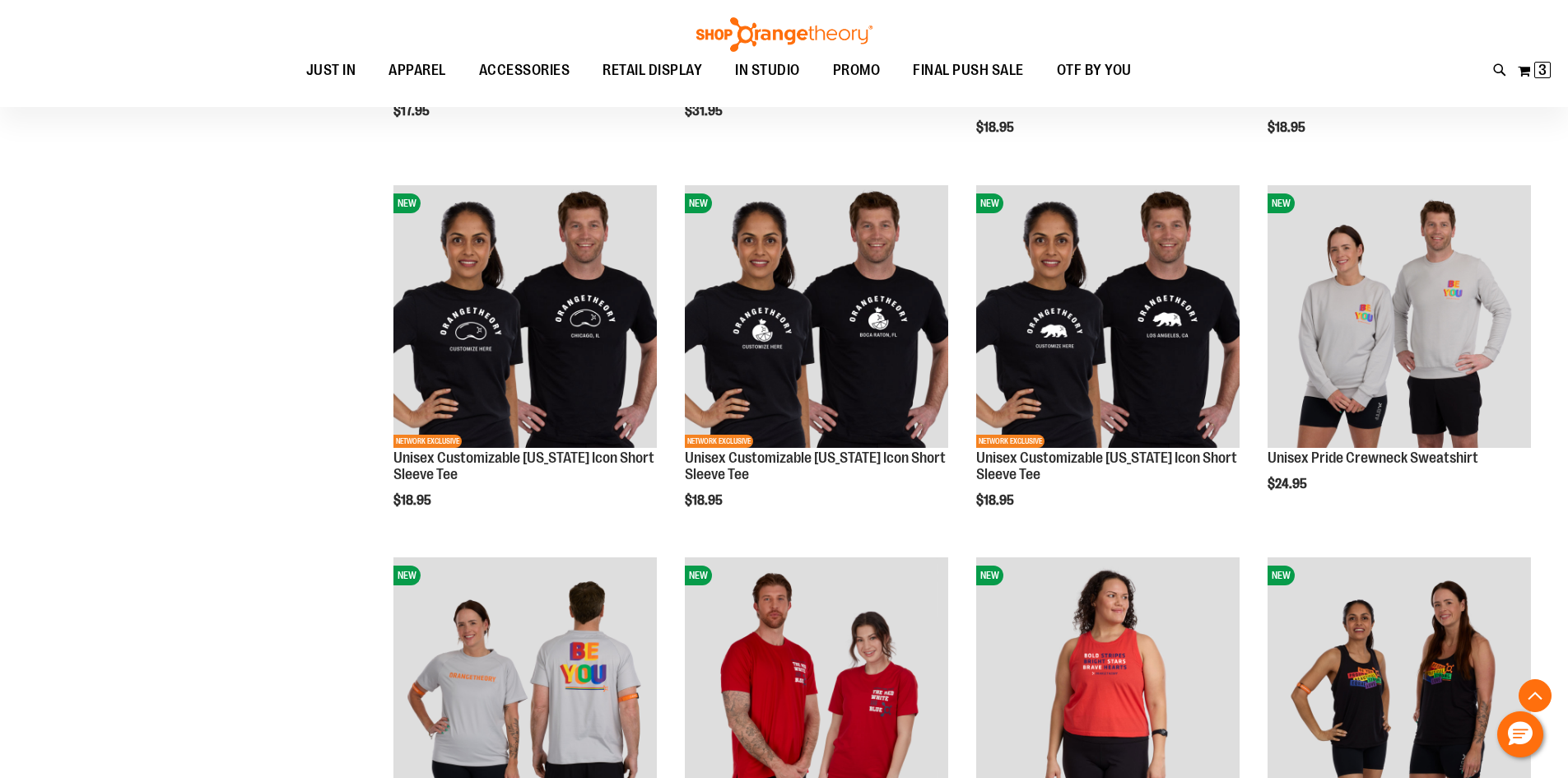
scroll to position [7244, 0]
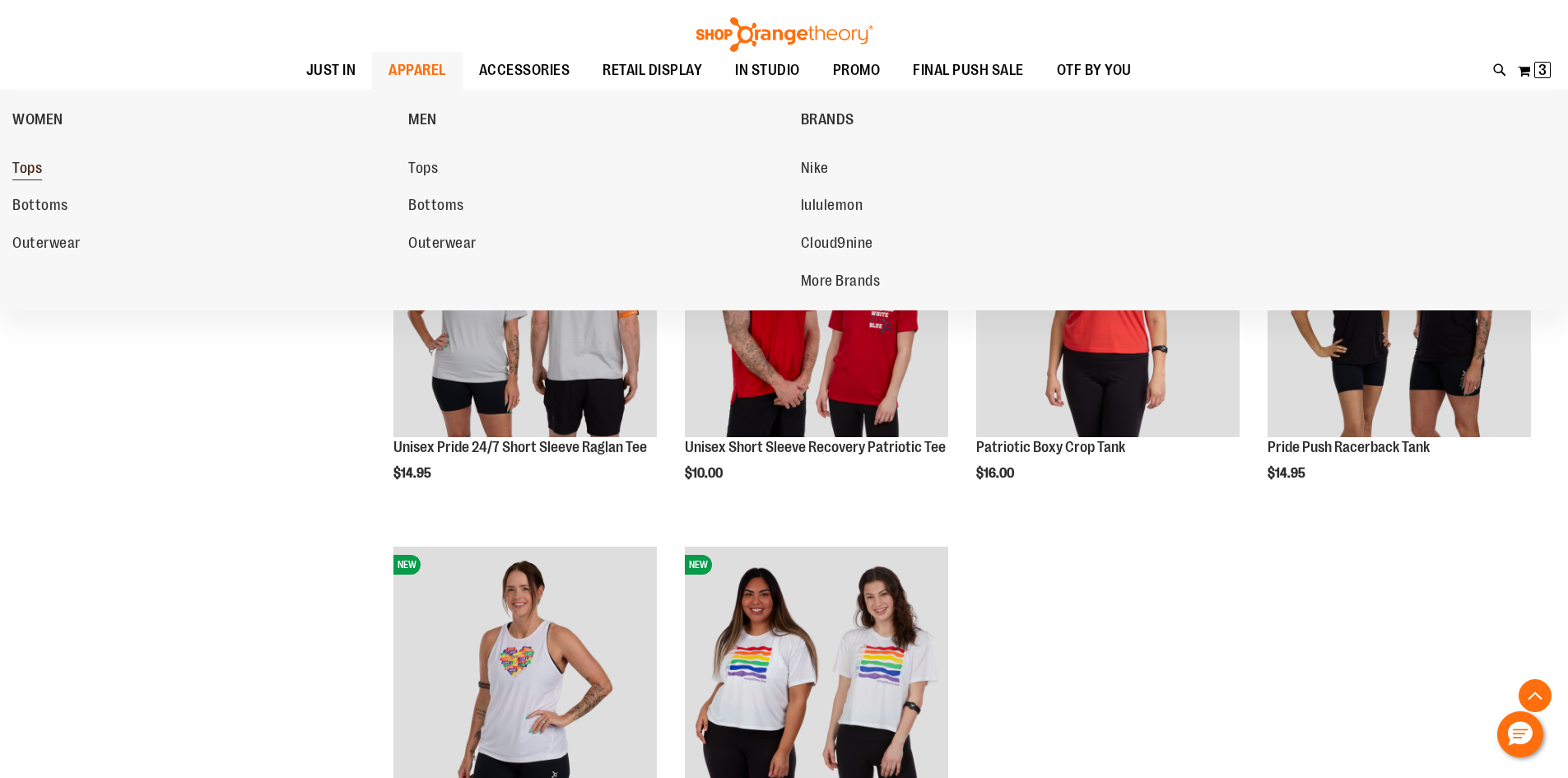
click at [23, 166] on span "Tops" at bounding box center [27, 169] width 30 height 21
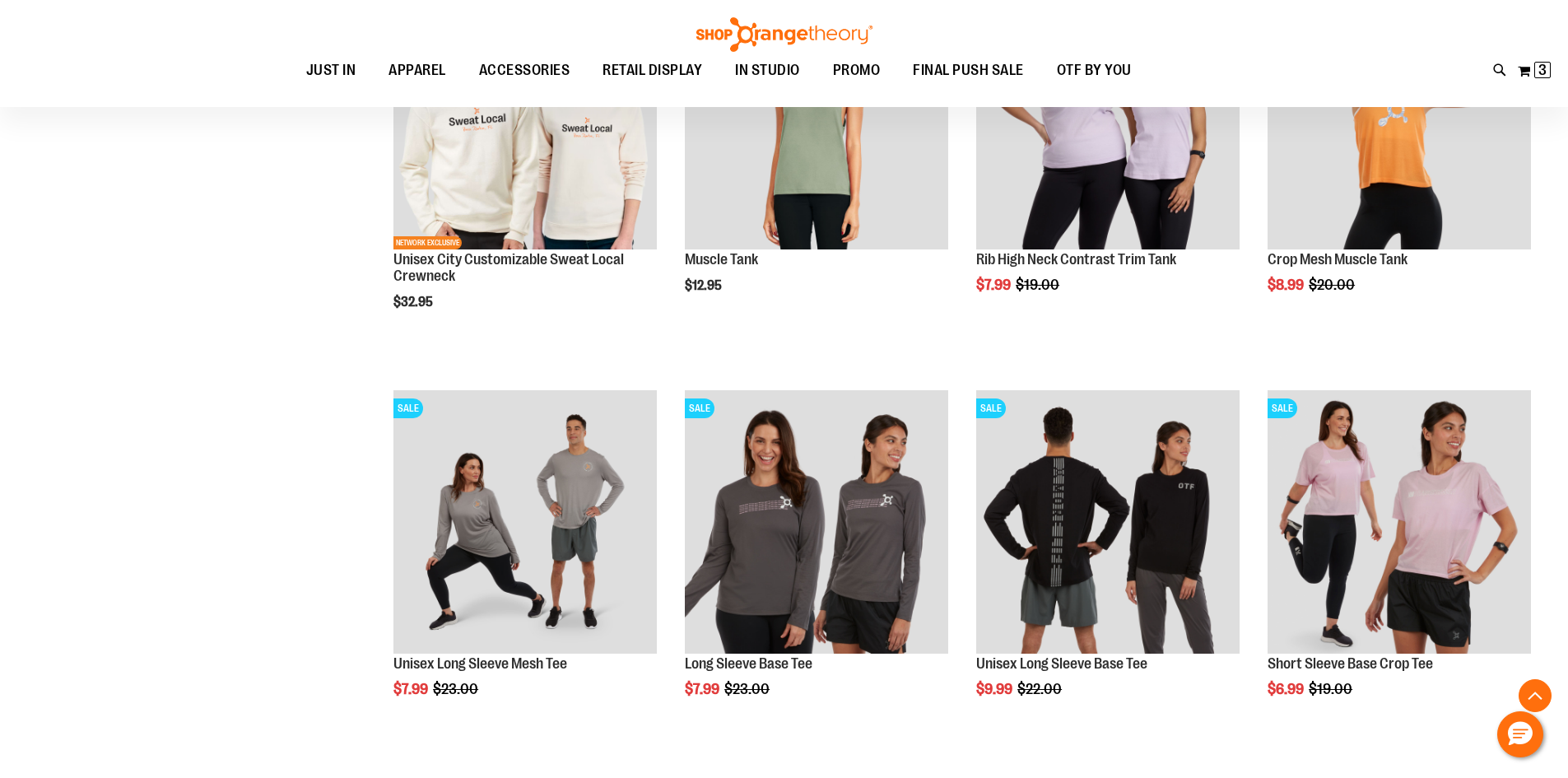
scroll to position [823, 0]
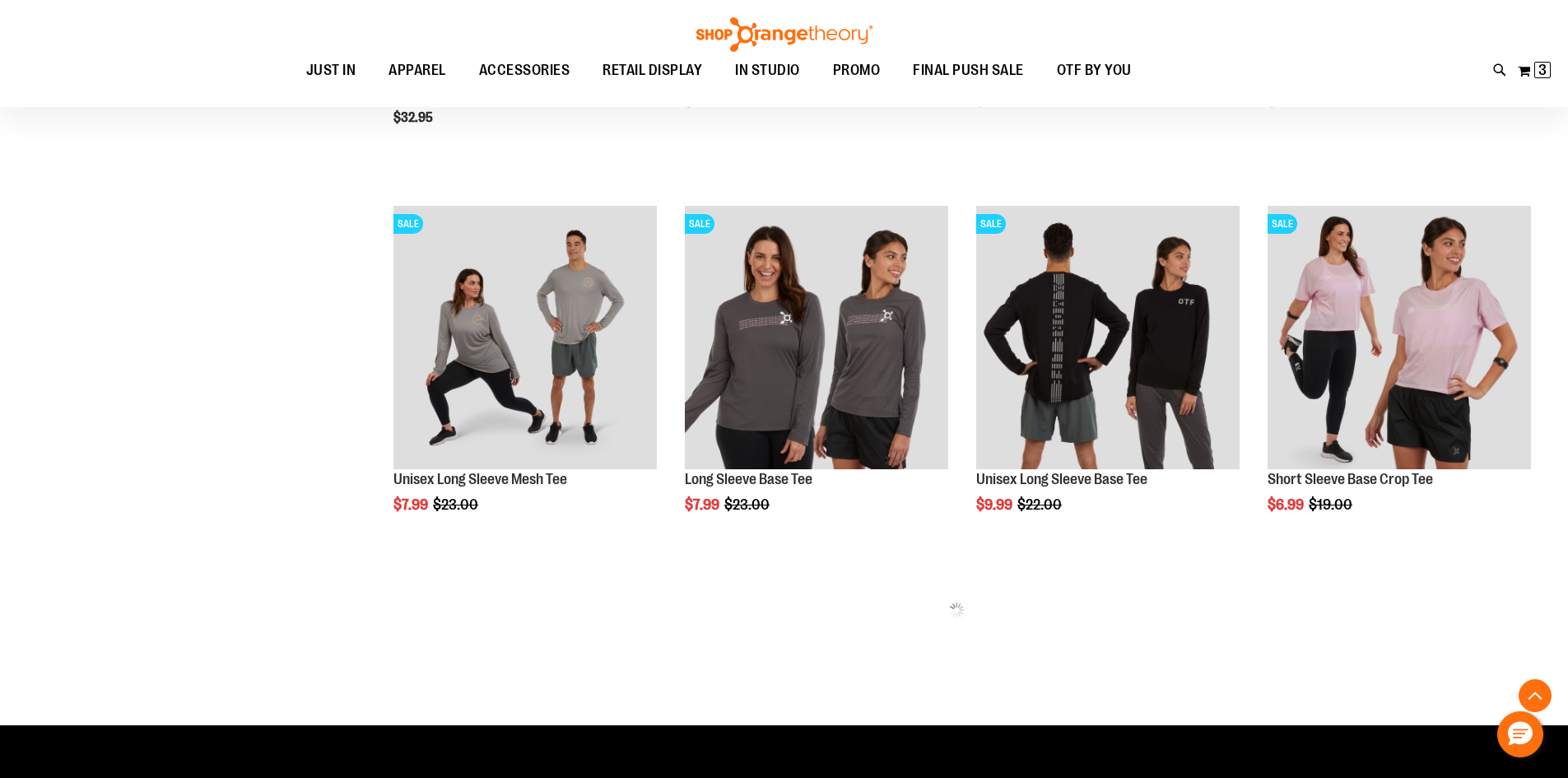
scroll to position [1209, 0]
